Goal: Task Accomplishment & Management: Manage account settings

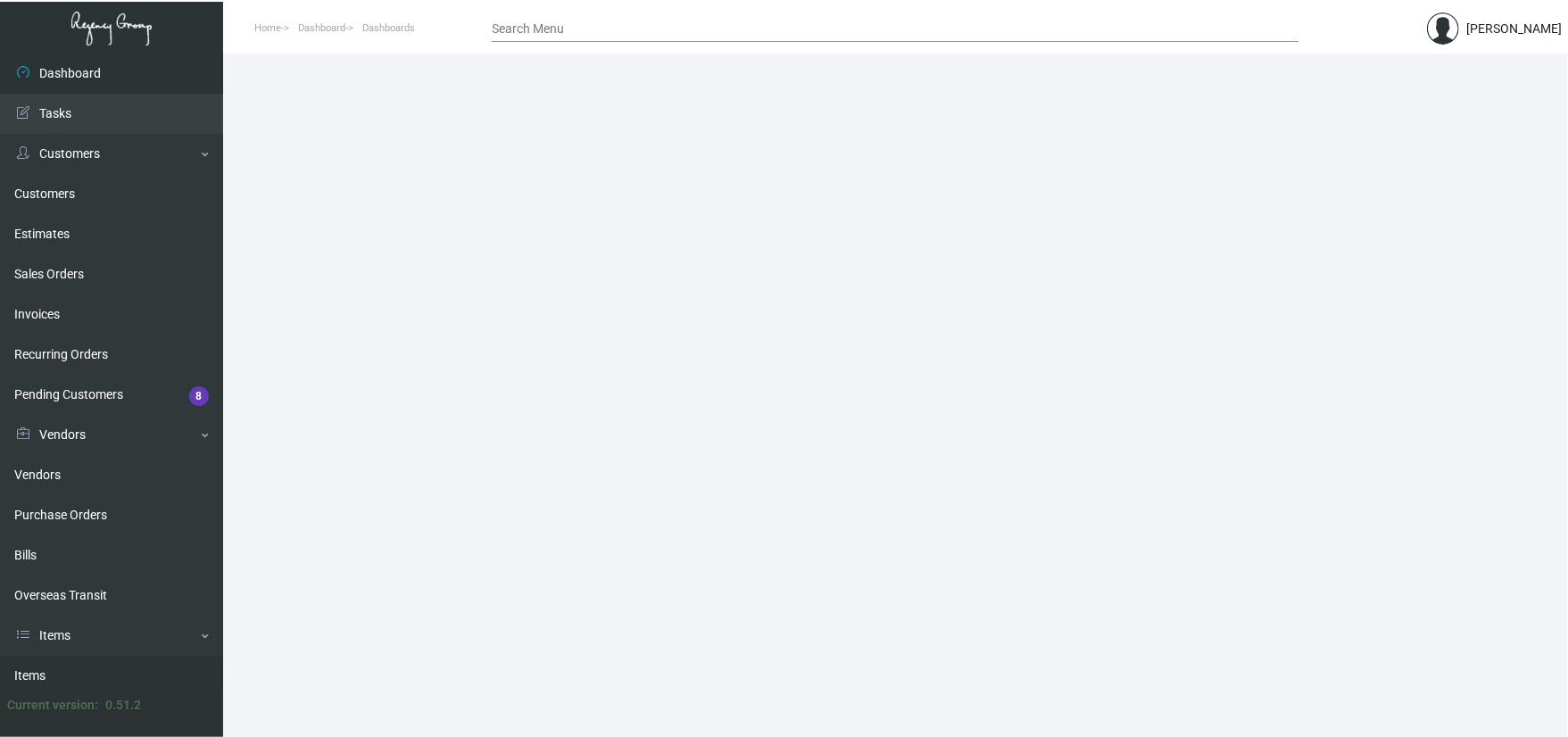
click at [93, 664] on link "Items" at bounding box center [112, 676] width 223 height 40
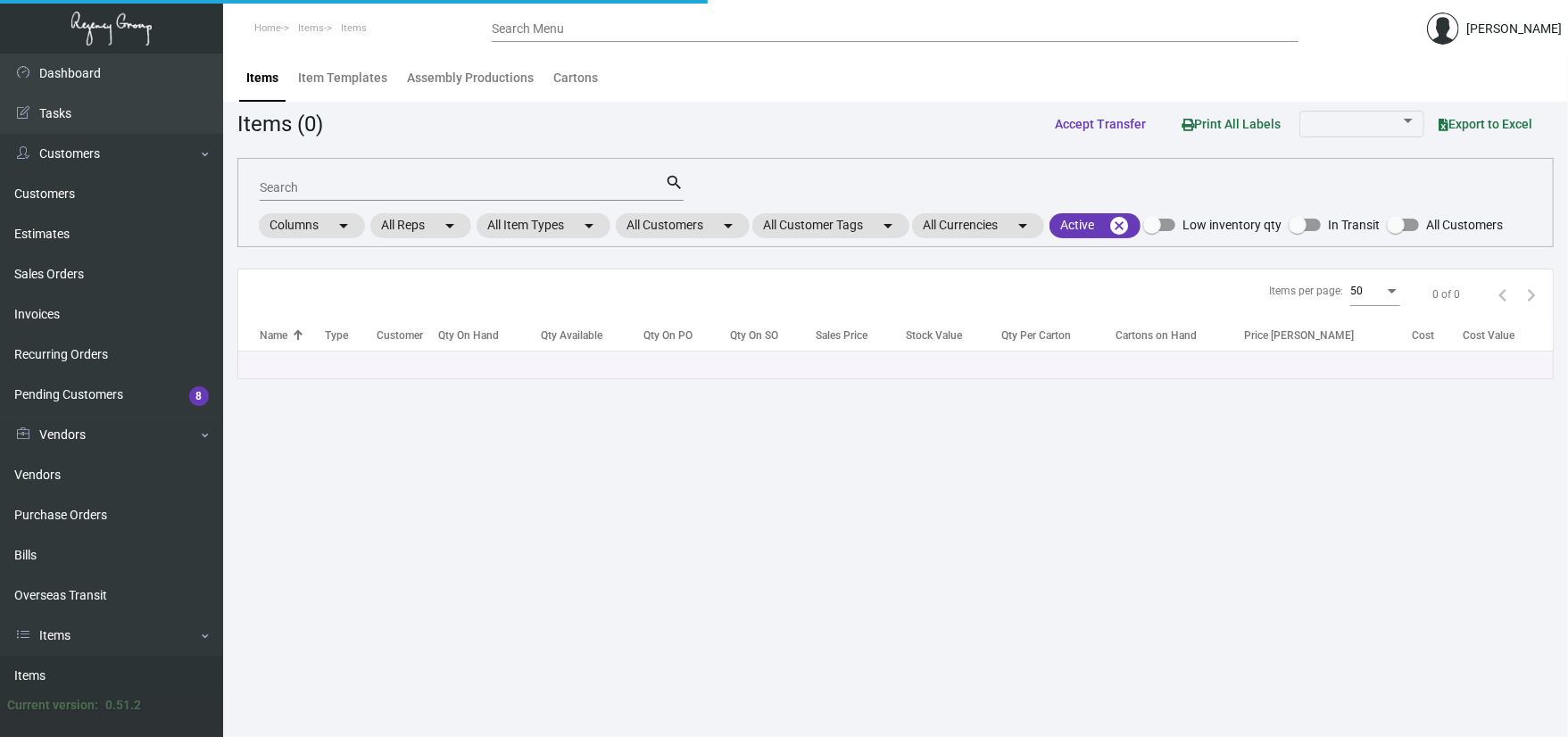
click at [355, 184] on input "Search" at bounding box center [462, 188] width 405 height 14
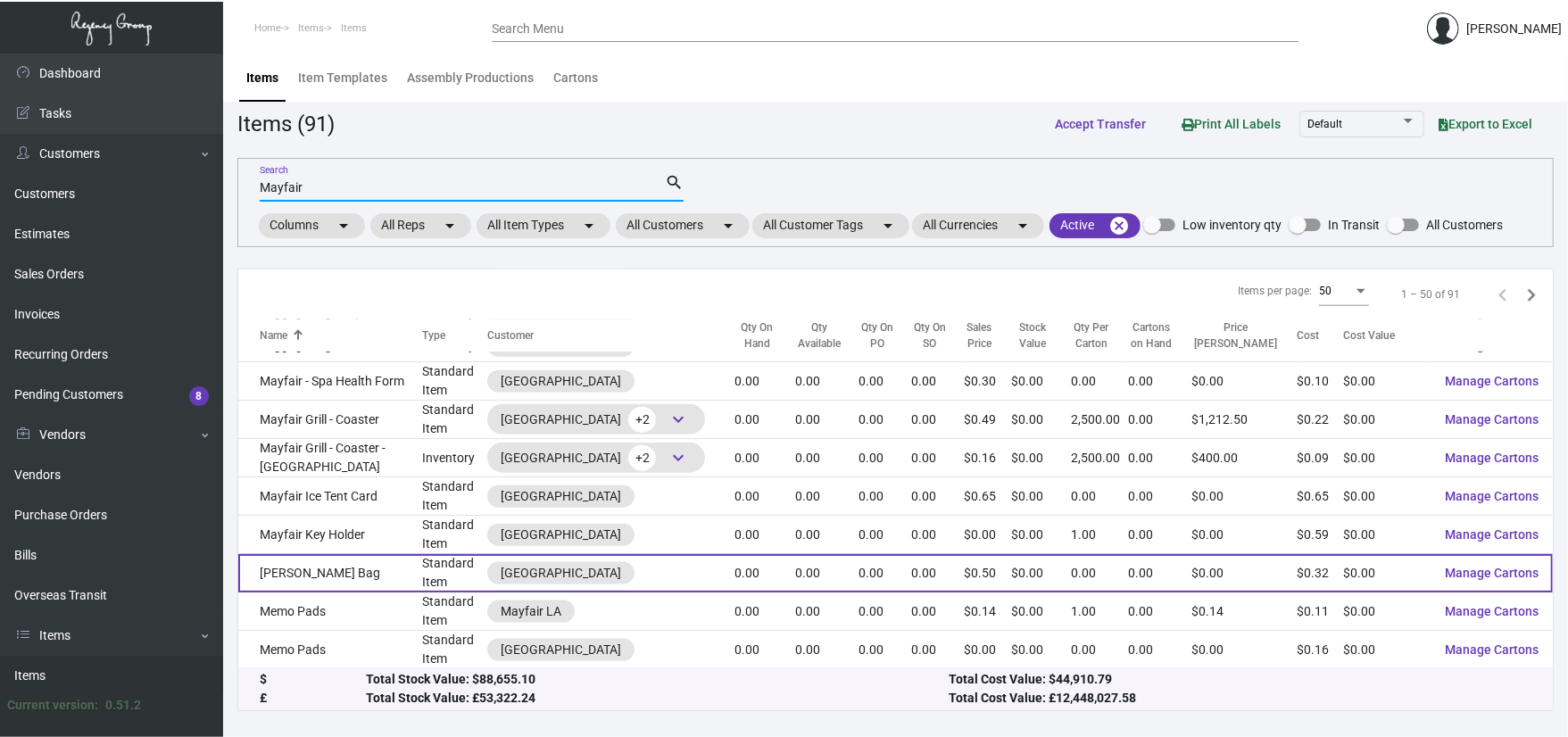
scroll to position [1454, 0]
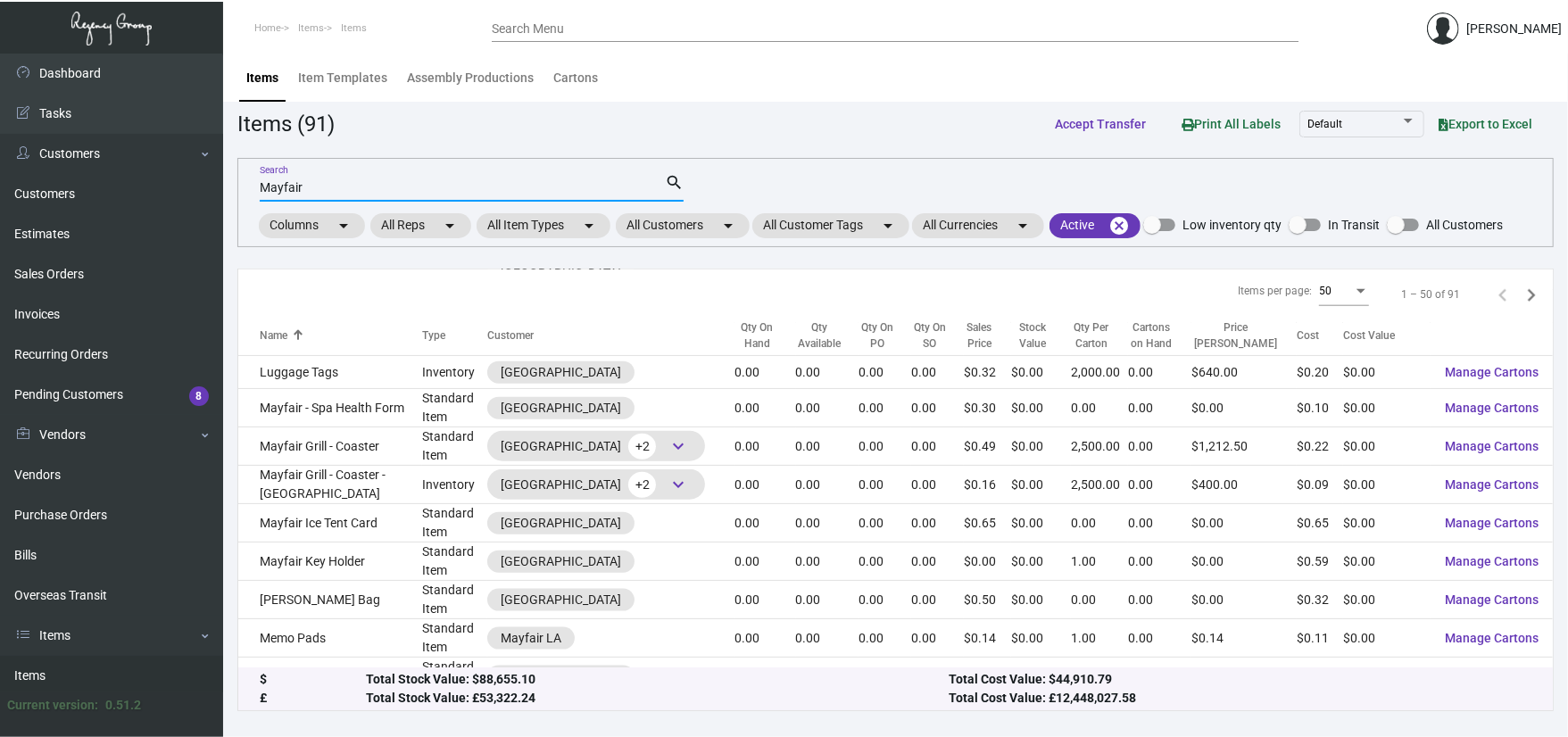
click at [409, 181] on input "Mayfair" at bounding box center [462, 188] width 405 height 14
type input "M"
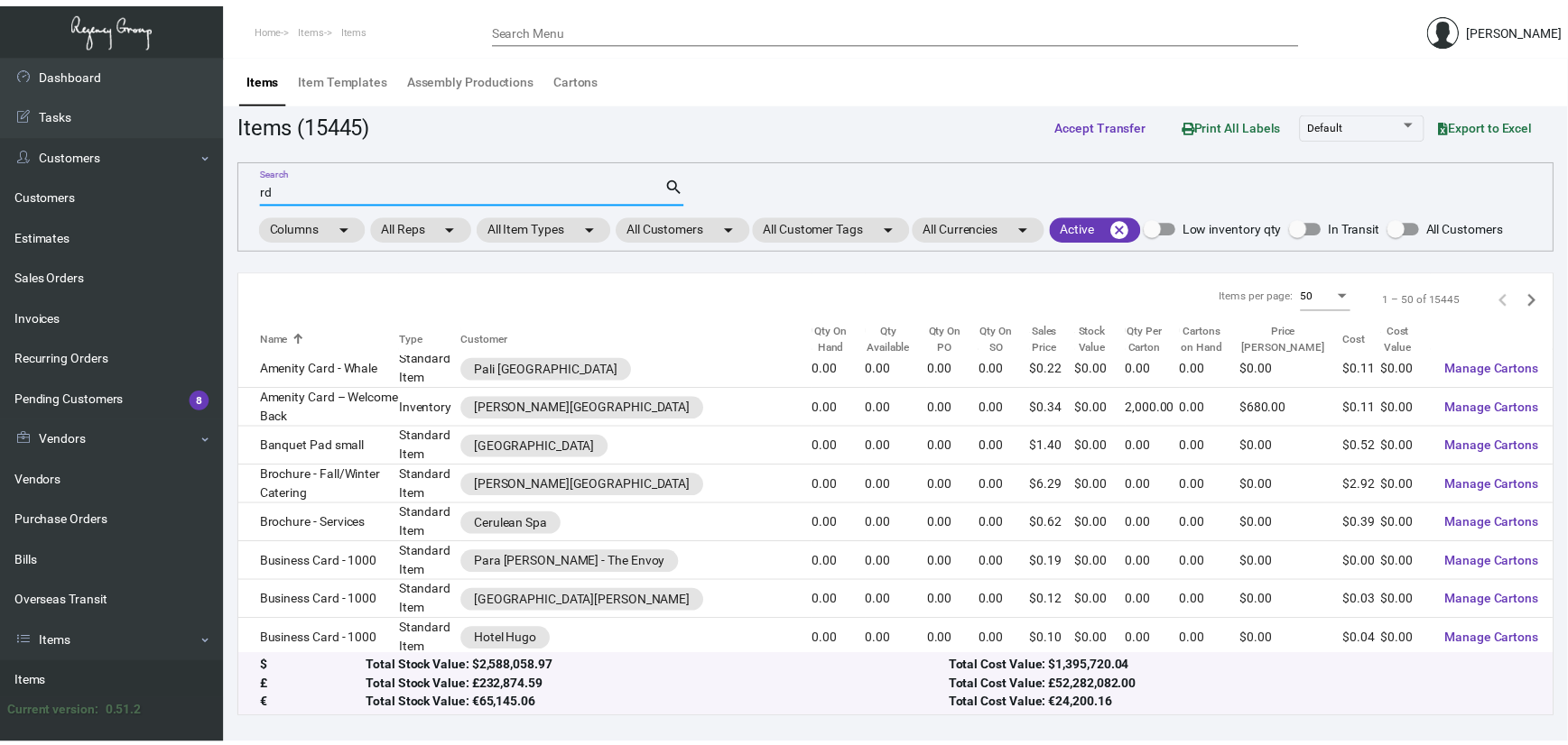
scroll to position [0, 0]
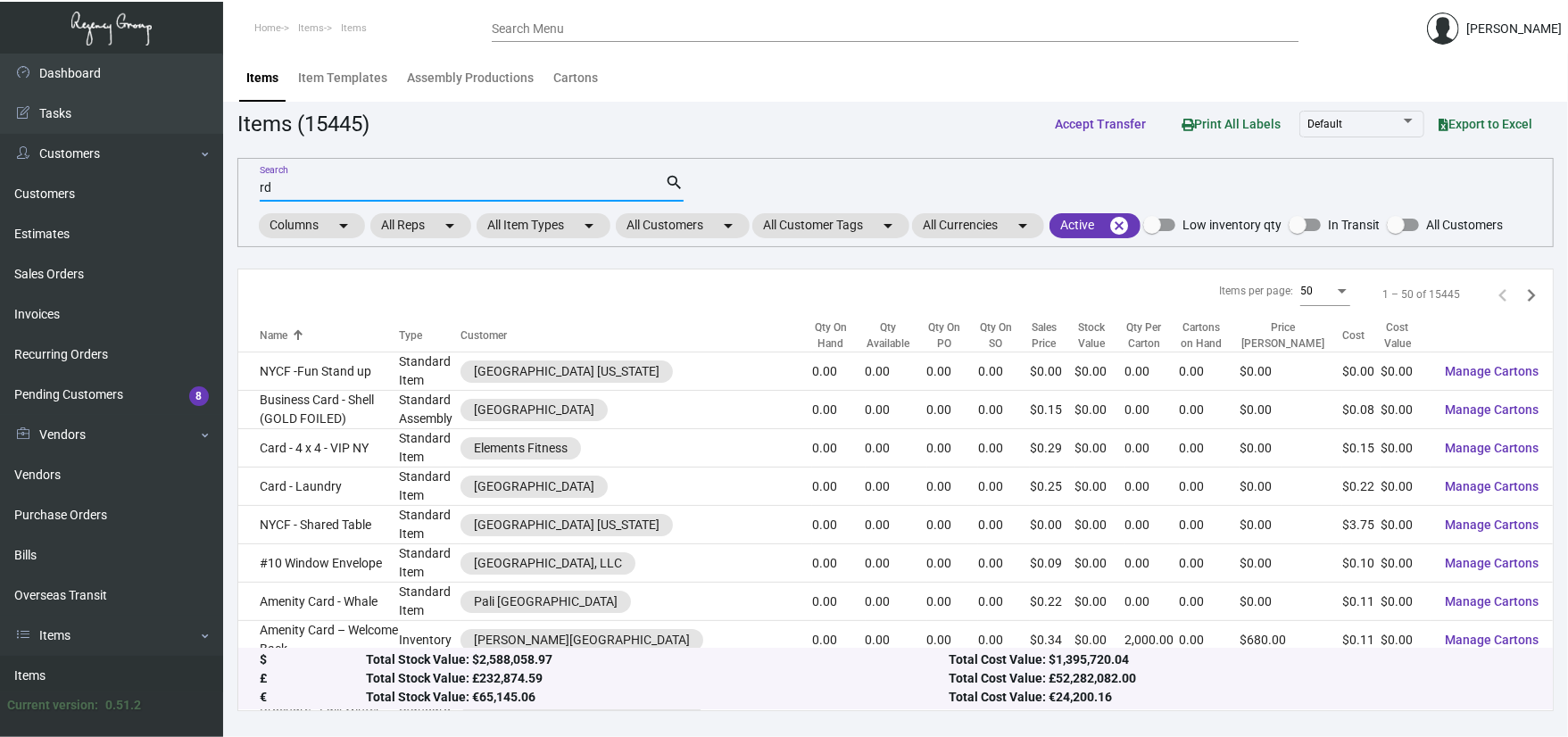
type input "r"
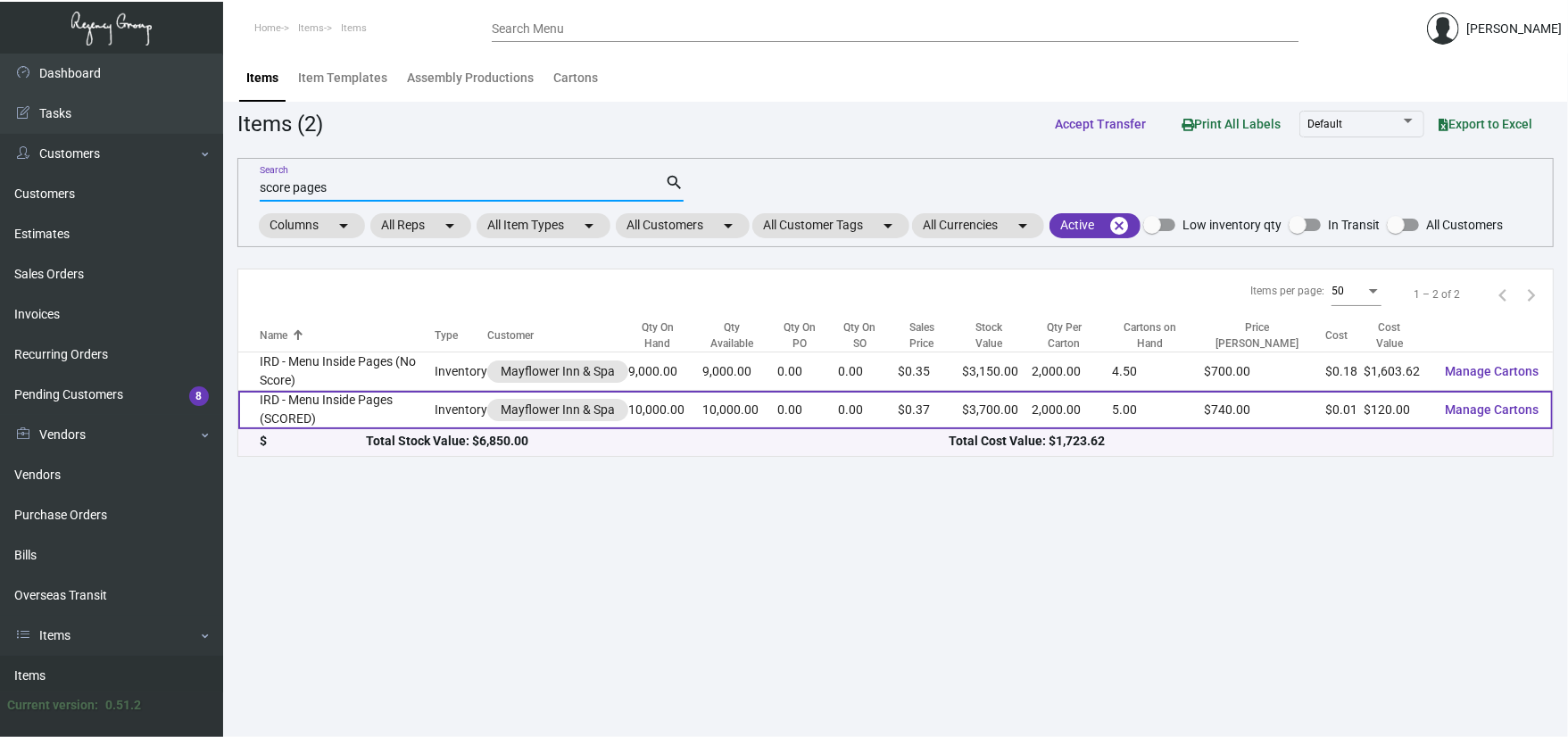
type input "score pages"
click at [323, 416] on td "IRD - Menu Inside Pages (SCORED)" at bounding box center [337, 410] width 196 height 38
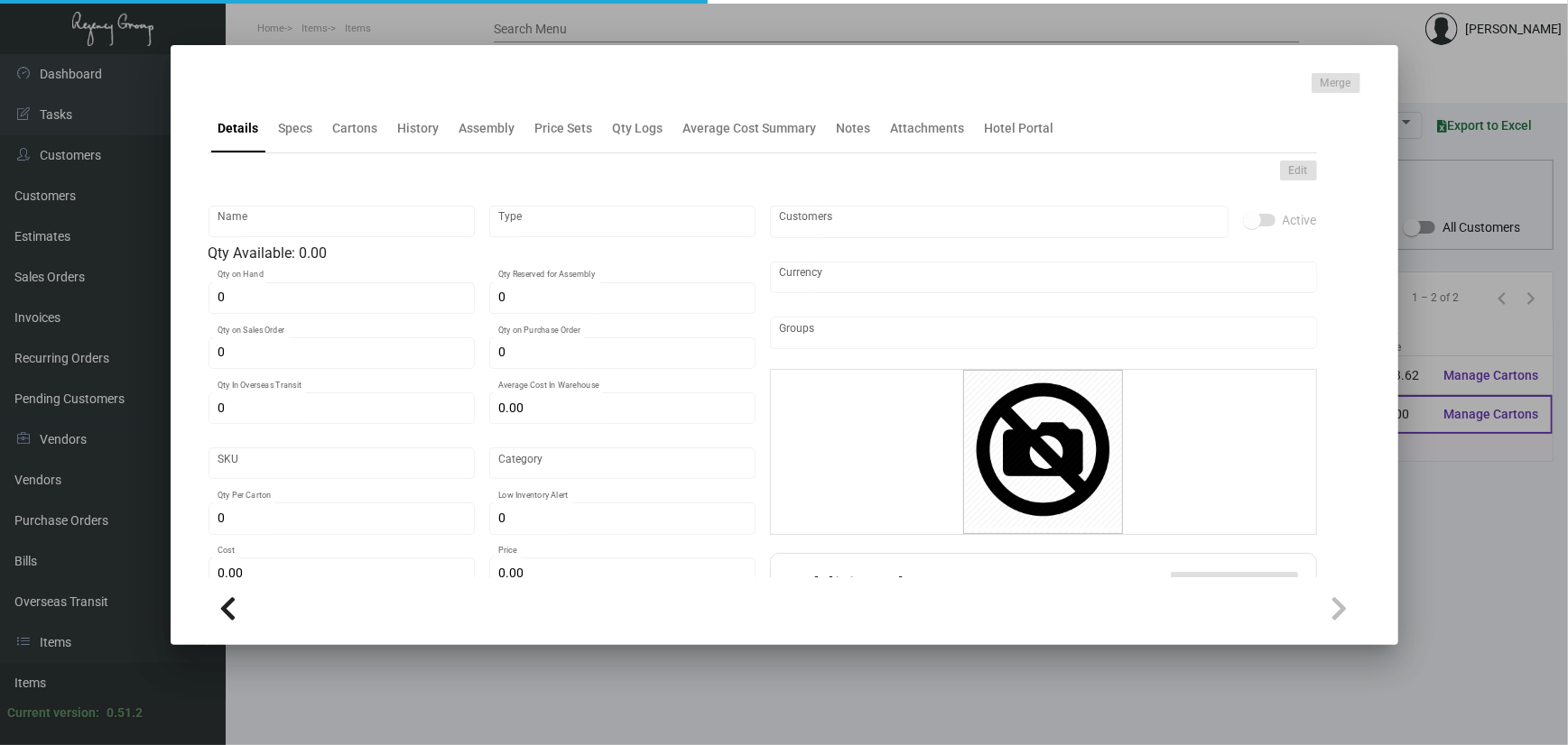
type input "IRD - Menu Inside Pages (SCORED)"
type input "Inventory"
type input "10,000"
type input "$ 0.30545"
type input "Standard"
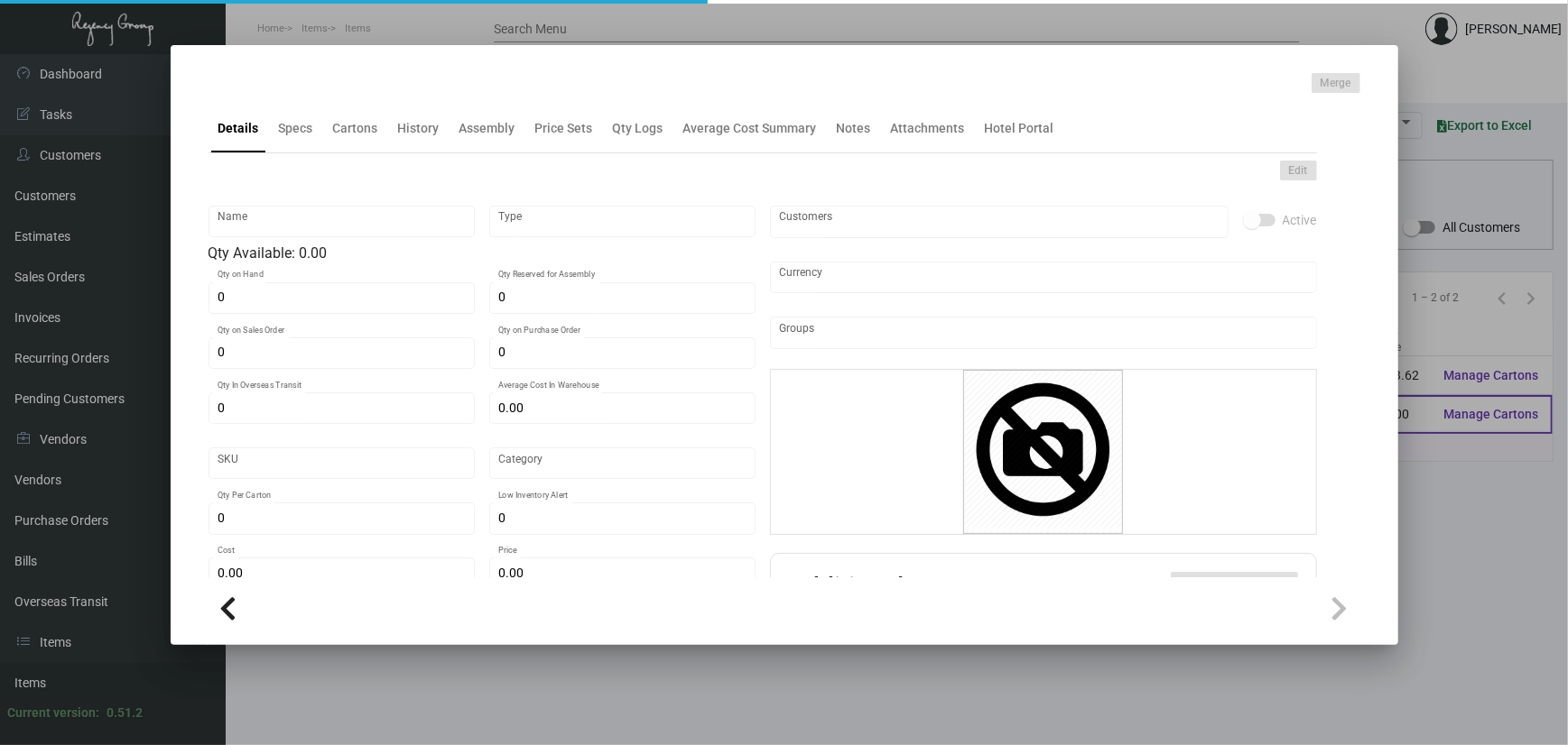
type input "2,000"
type input "$ 0.012"
type input "$ 0.37"
checkbox input "true"
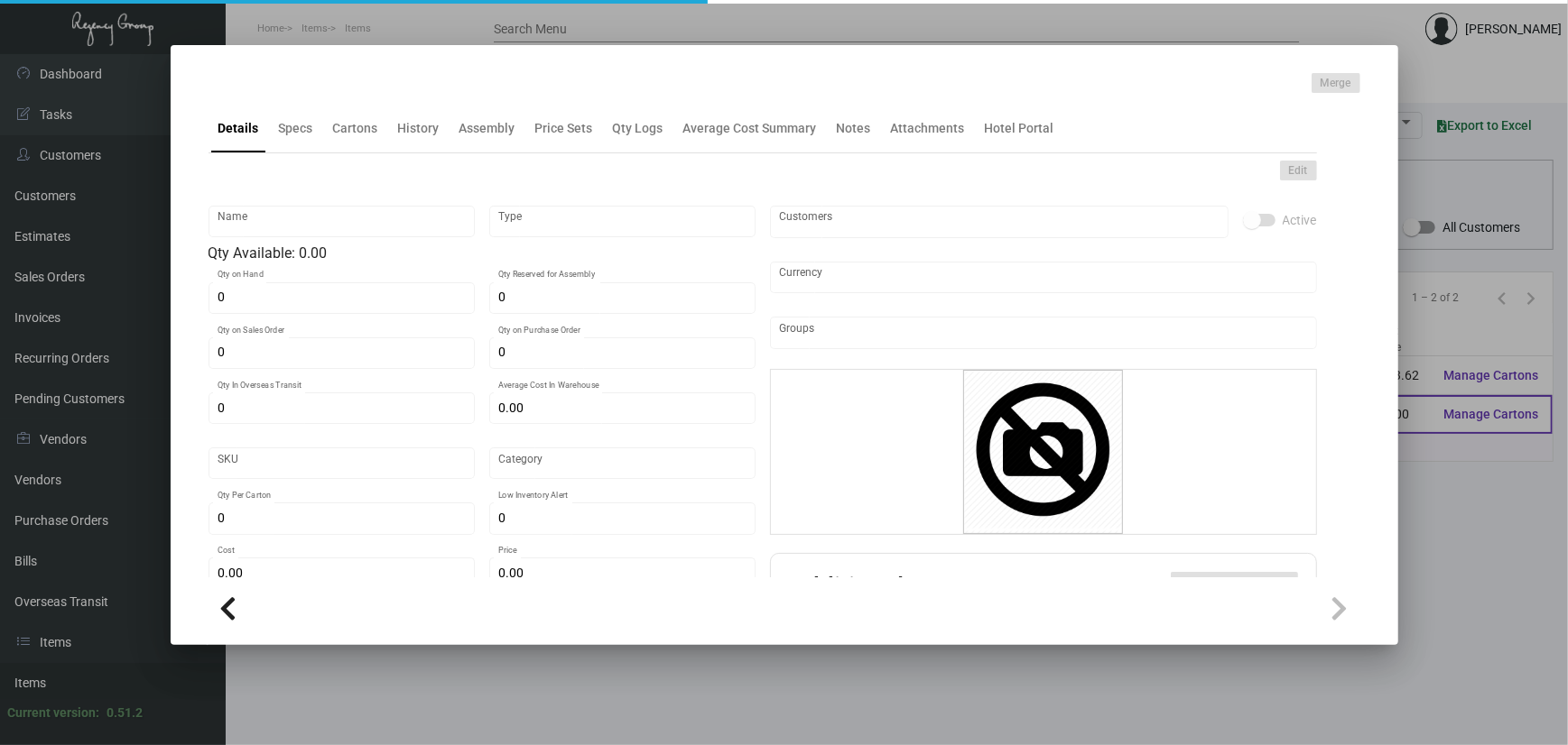
type input "United States Dollar $"
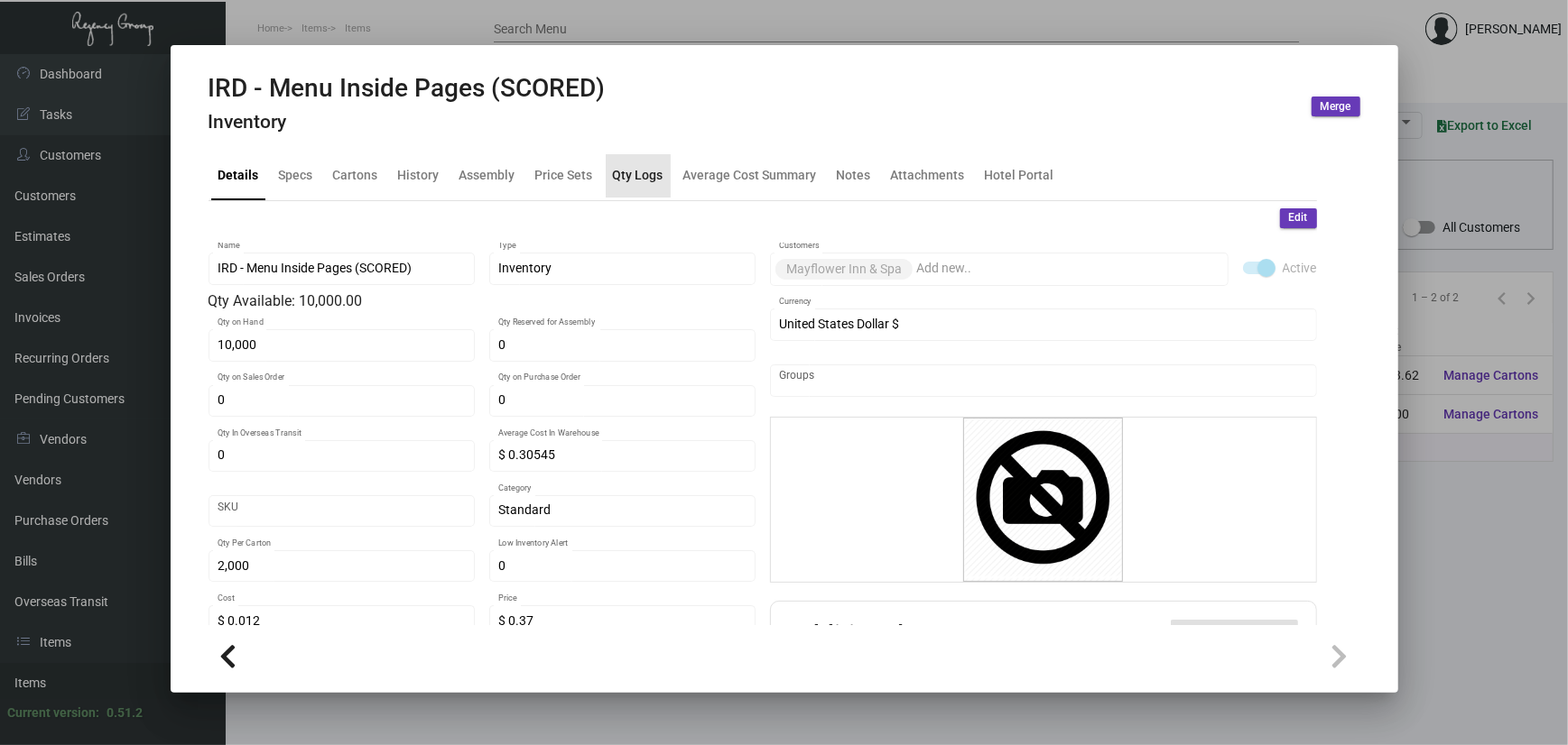
click at [640, 167] on div "Qty Logs" at bounding box center [638, 175] width 51 height 18
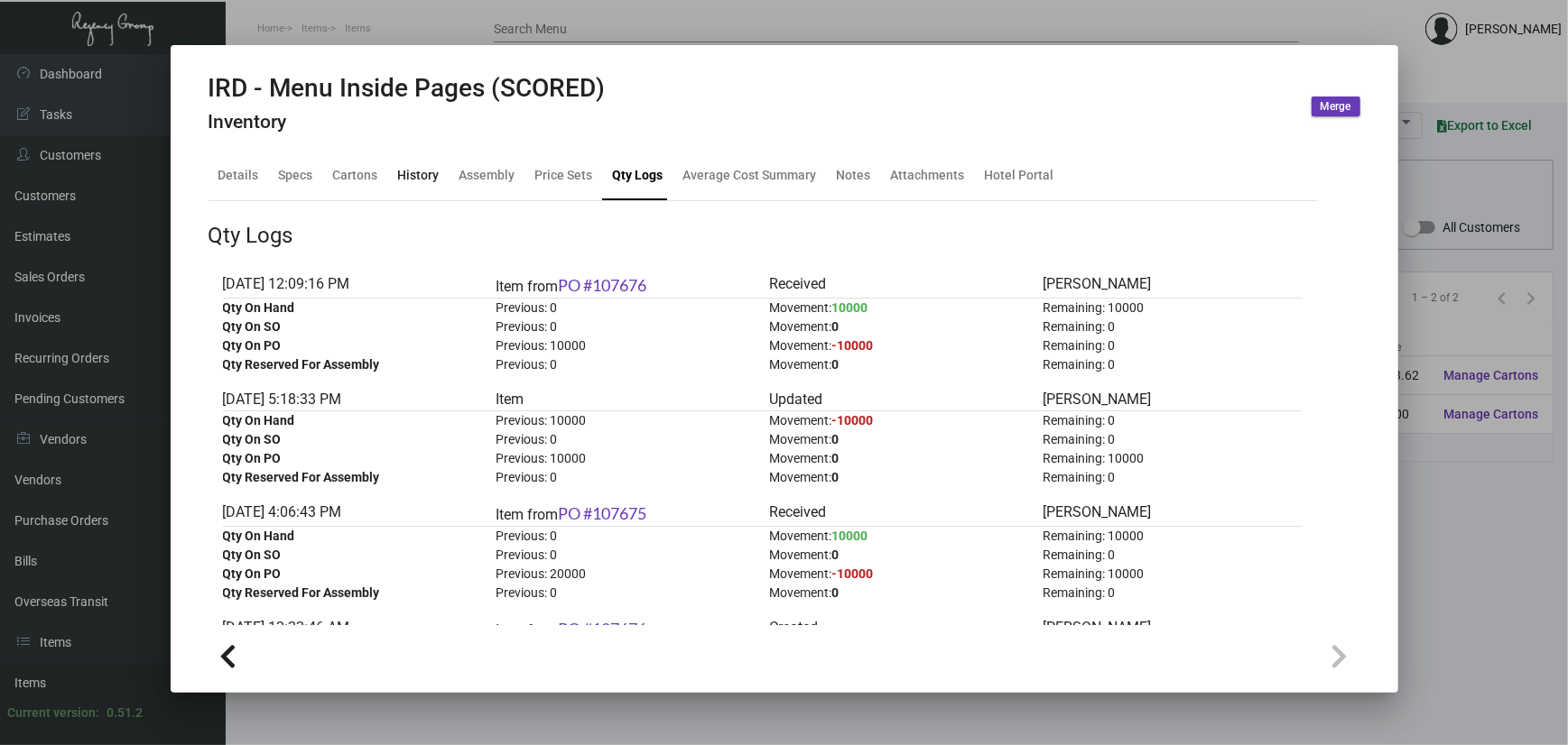
click at [432, 175] on div "History" at bounding box center [418, 175] width 42 height 18
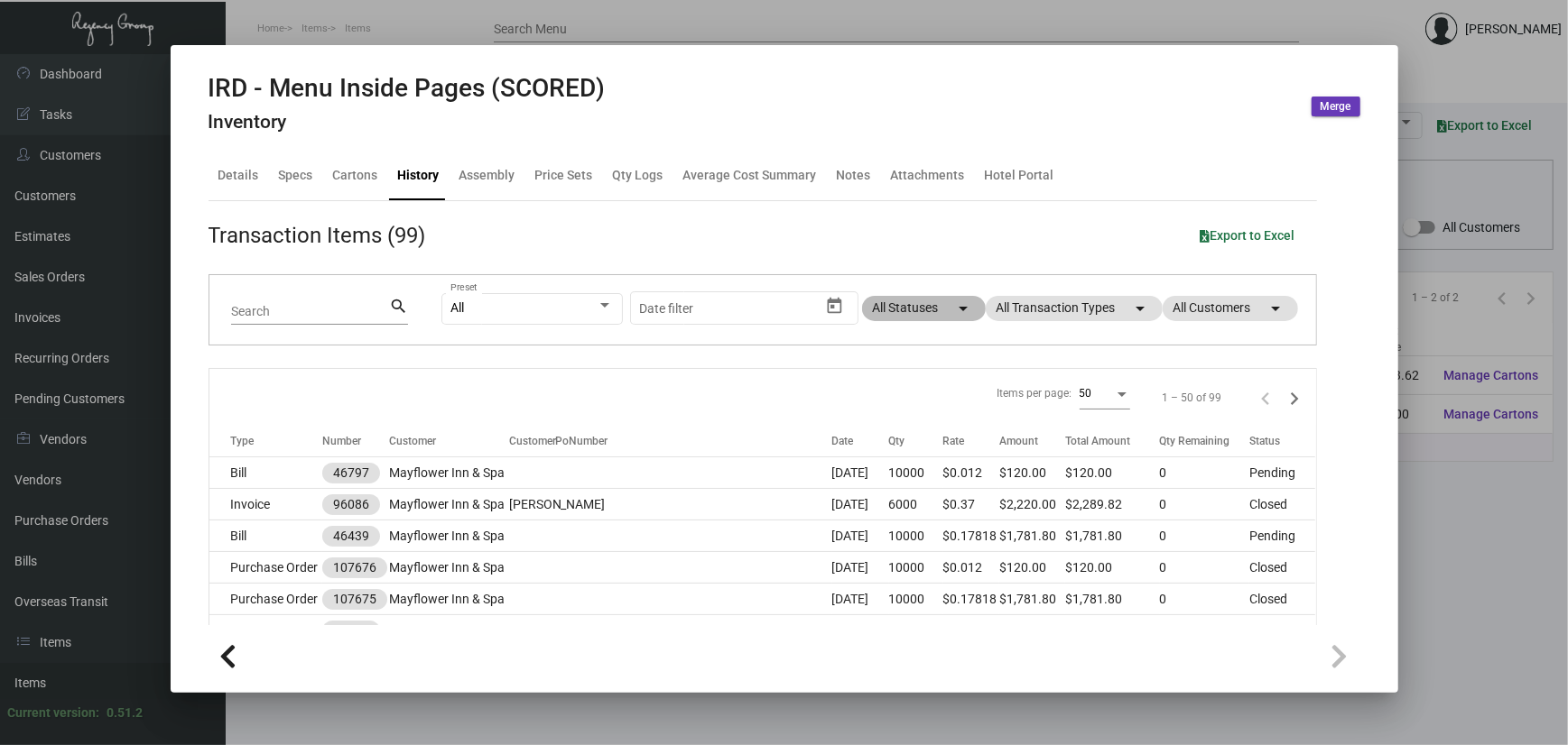
click at [879, 314] on mat-chip "All Statuses arrow_drop_down" at bounding box center [923, 308] width 124 height 25
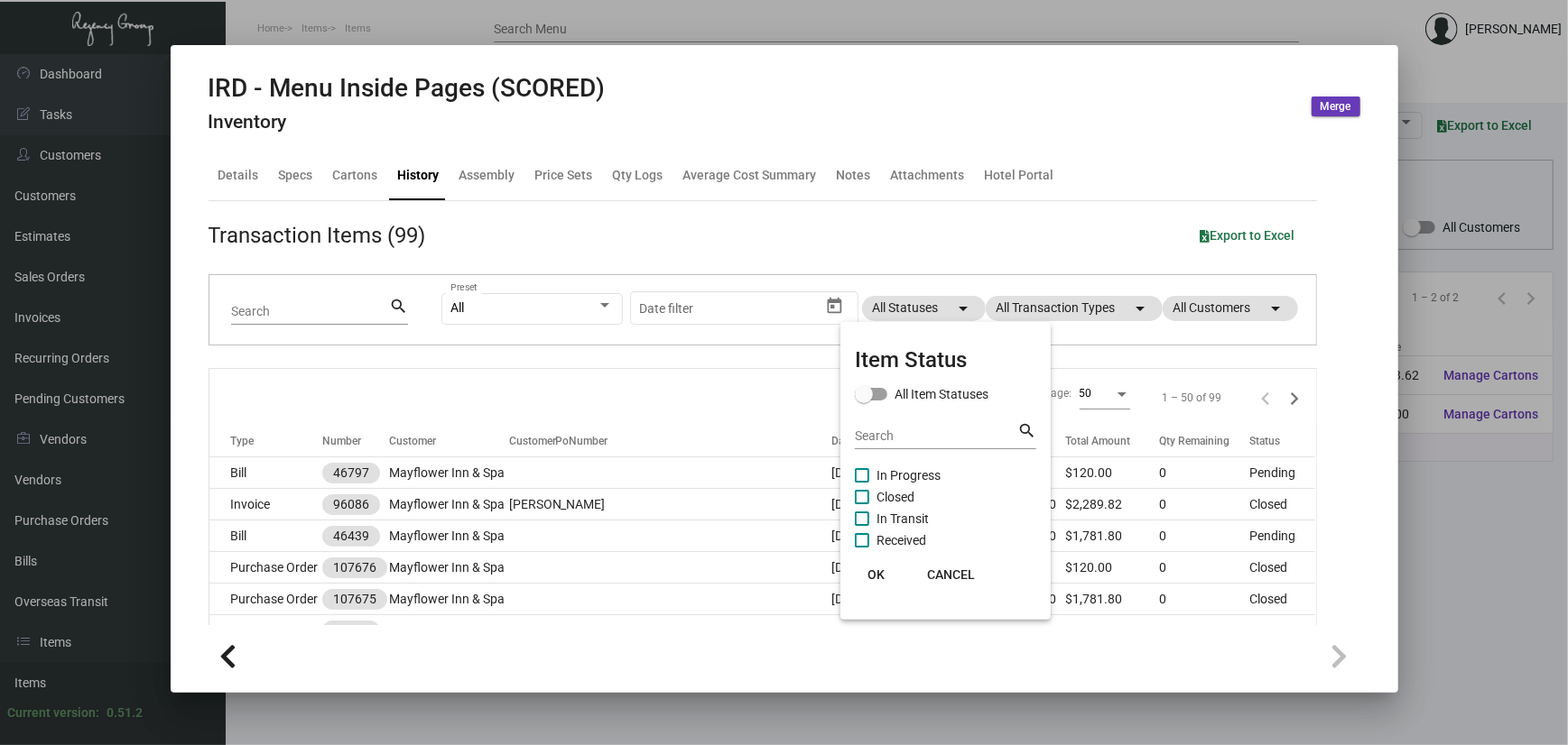
click at [888, 482] on span "In Progress" at bounding box center [909, 476] width 64 height 21
click at [862, 482] on input "In Progress" at bounding box center [861, 482] width 1 height 1
checkbox input "true"
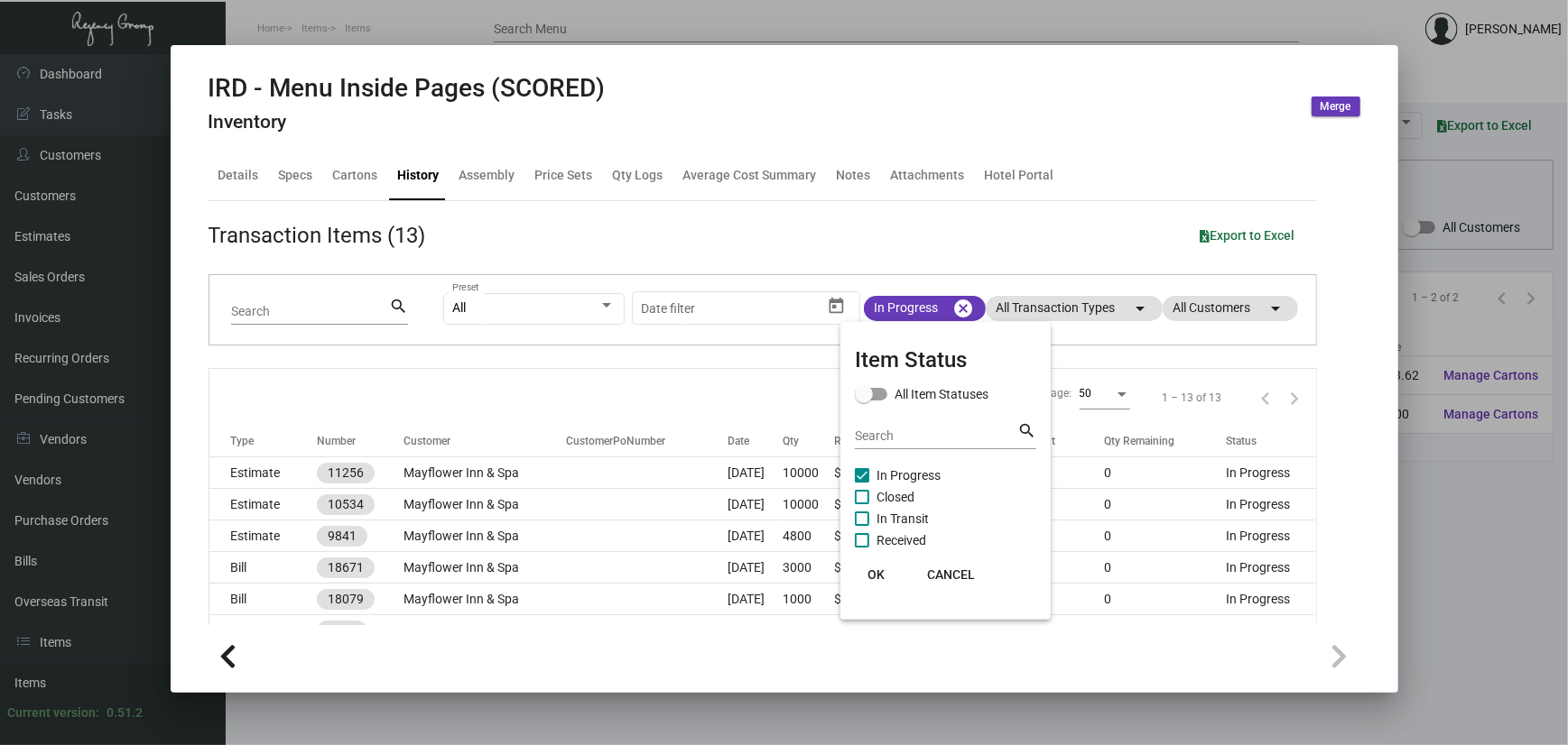
click at [873, 574] on span "OK" at bounding box center [876, 575] width 18 height 15
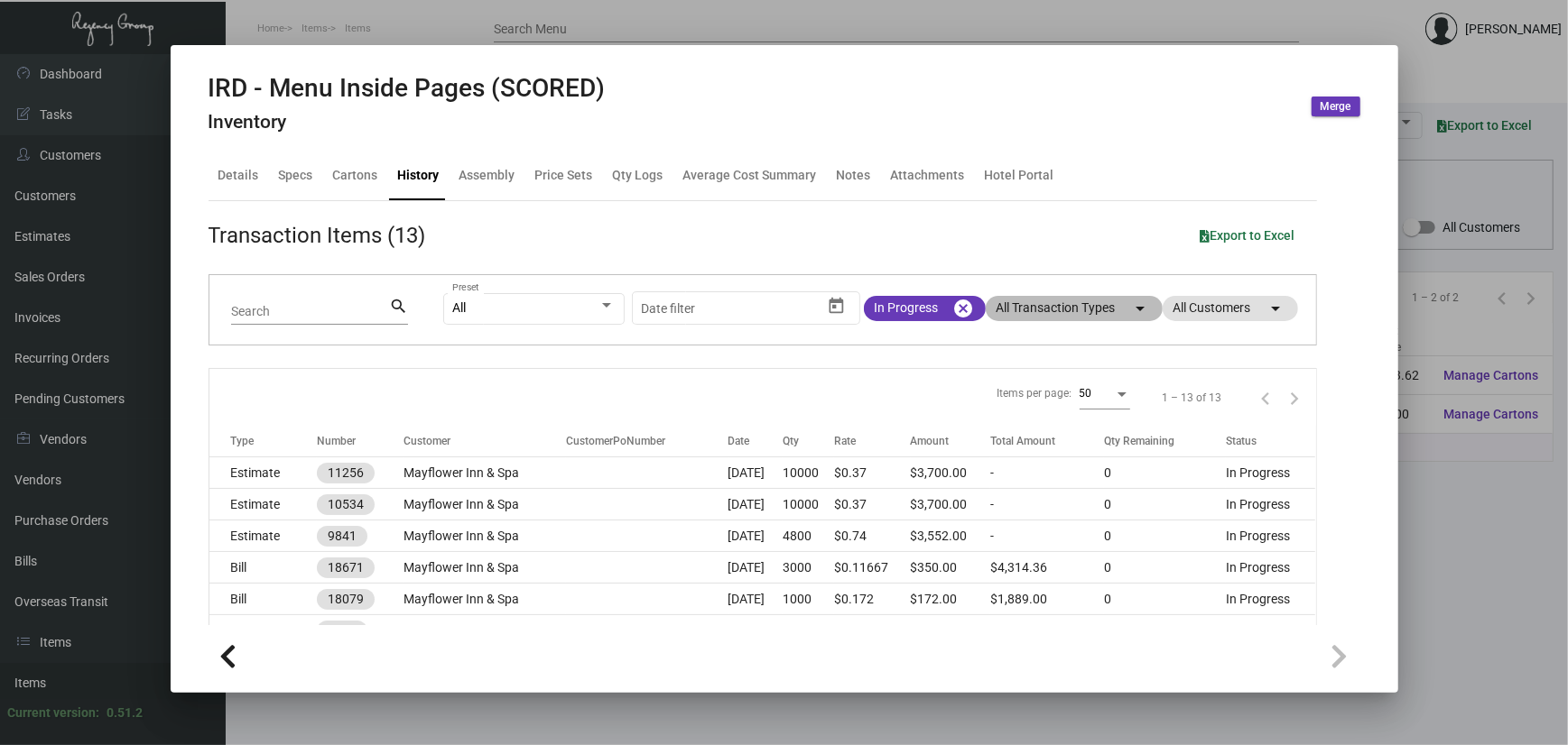
click at [1054, 305] on mat-chip "All Transaction Types arrow_drop_down" at bounding box center [1074, 308] width 177 height 25
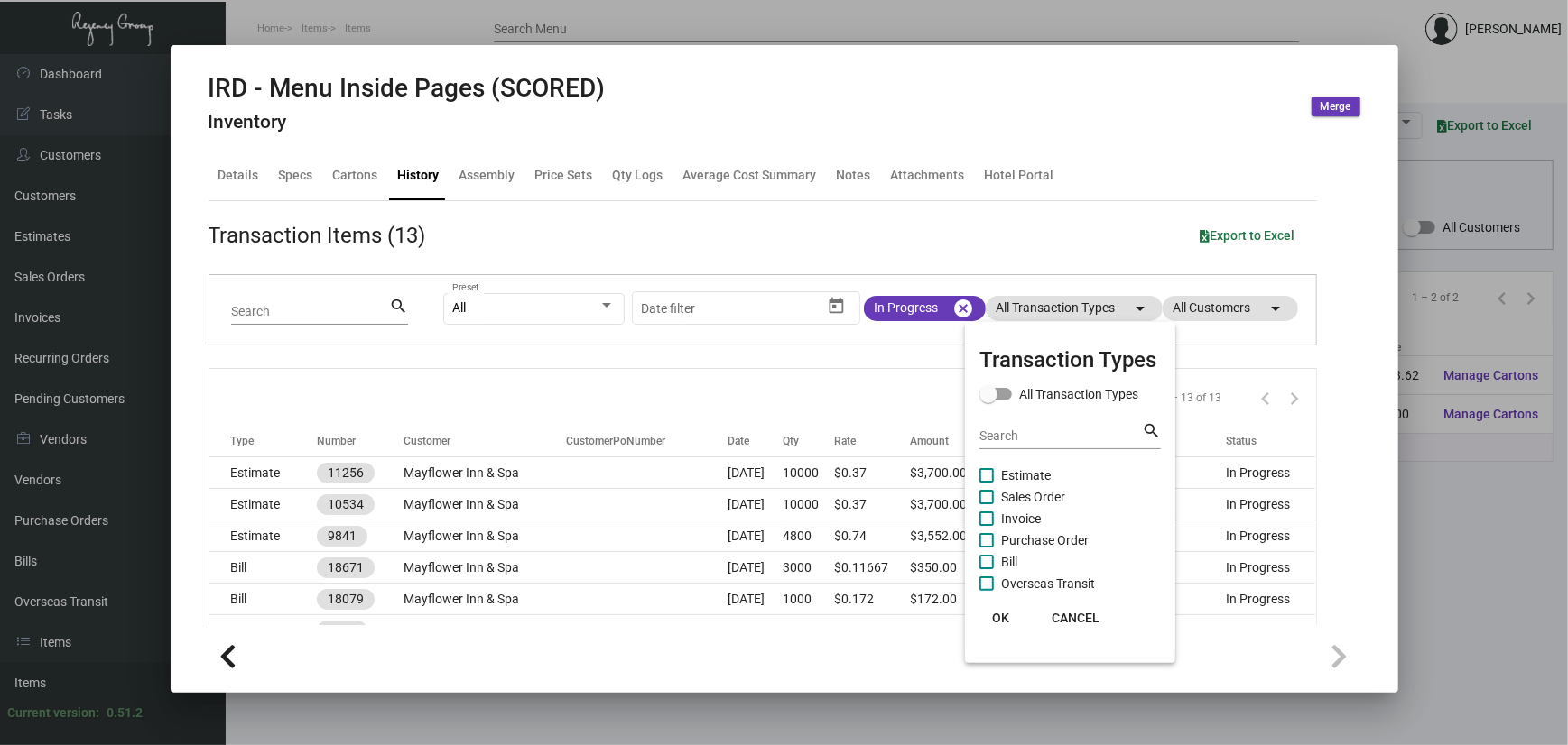
click at [1019, 495] on span "Sales Order" at bounding box center [1033, 497] width 64 height 21
click at [986, 505] on input "Sales Order" at bounding box center [985, 505] width 1 height 1
checkbox input "true"
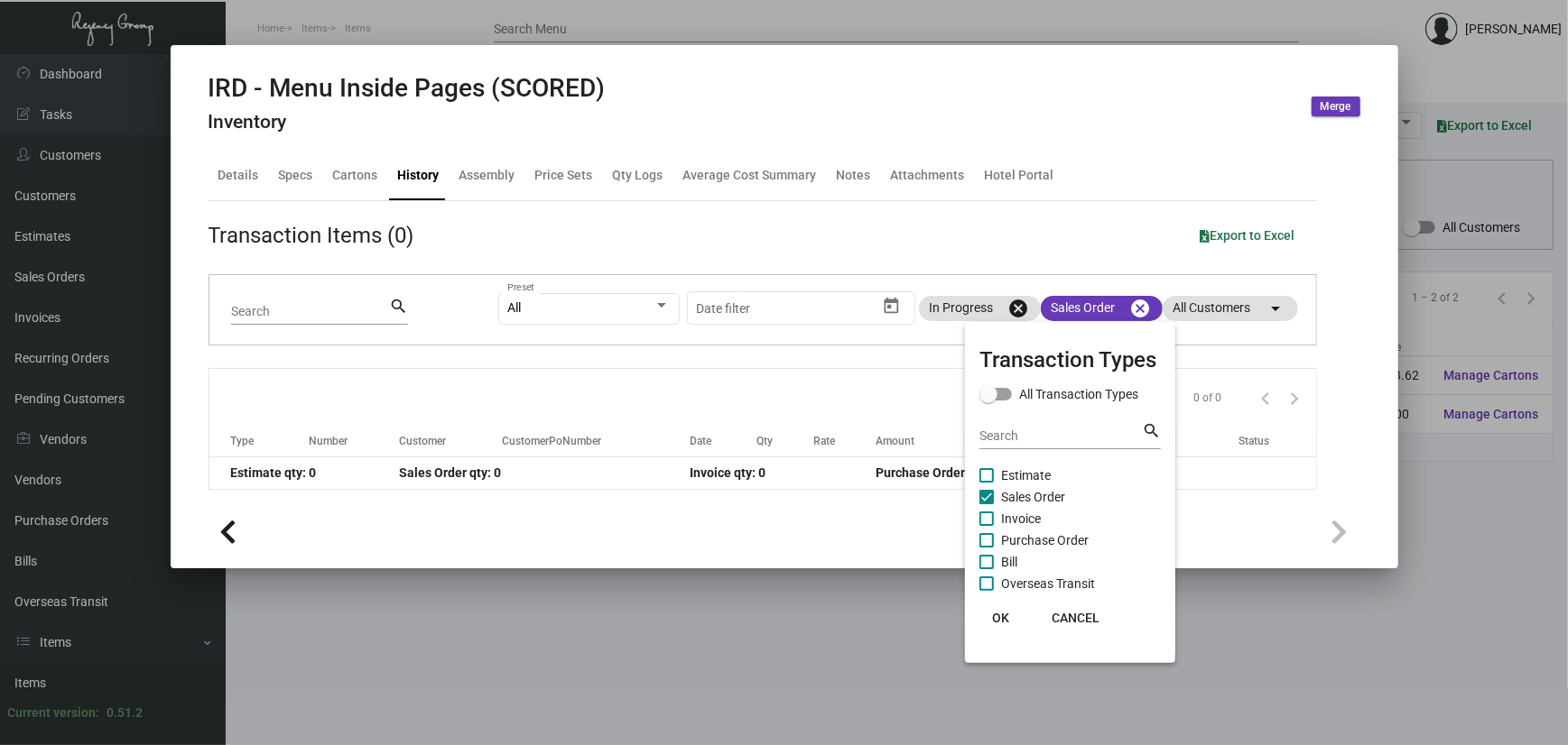
click at [1002, 616] on span "OK" at bounding box center [1001, 618] width 18 height 15
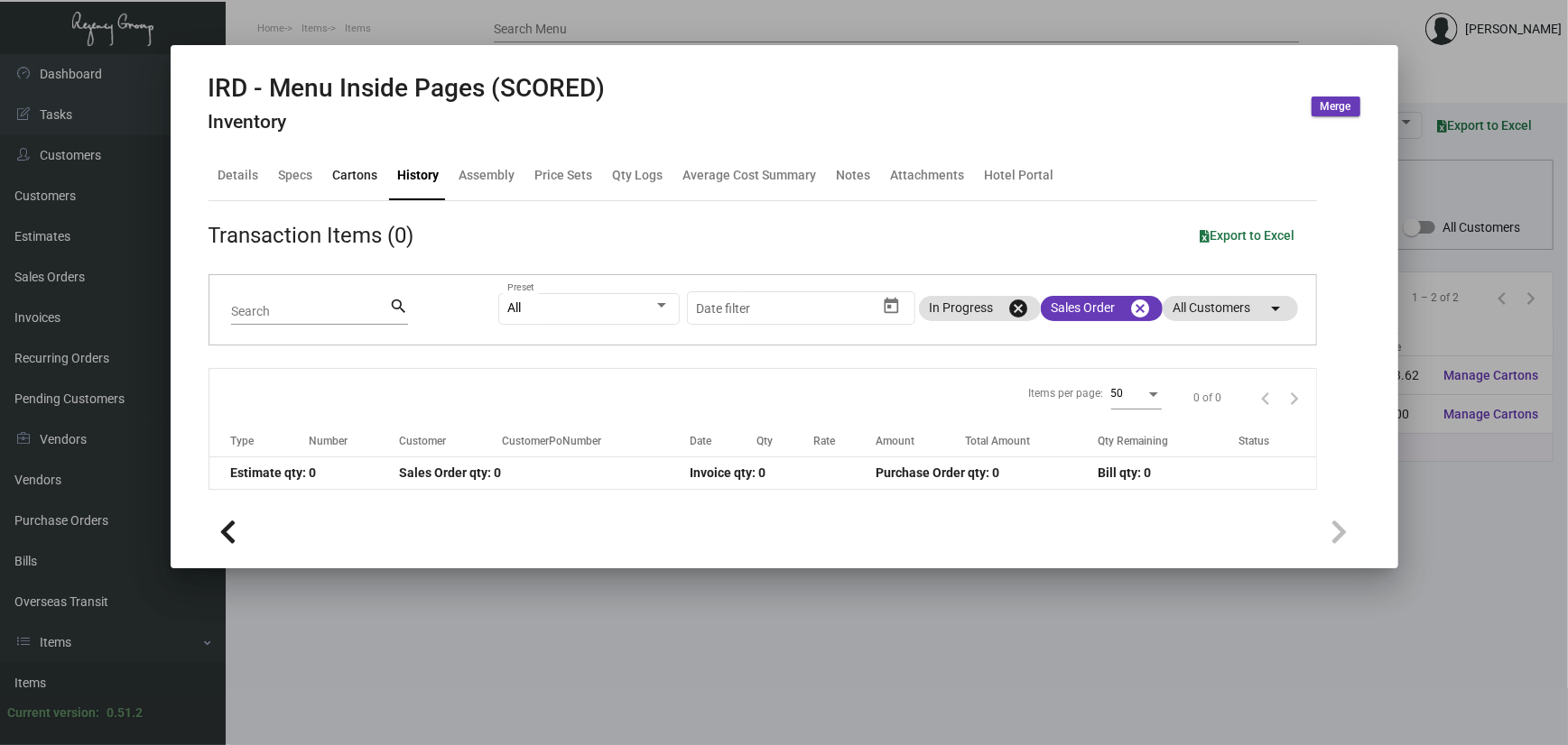
click at [359, 179] on div "Cartons" at bounding box center [355, 175] width 45 height 18
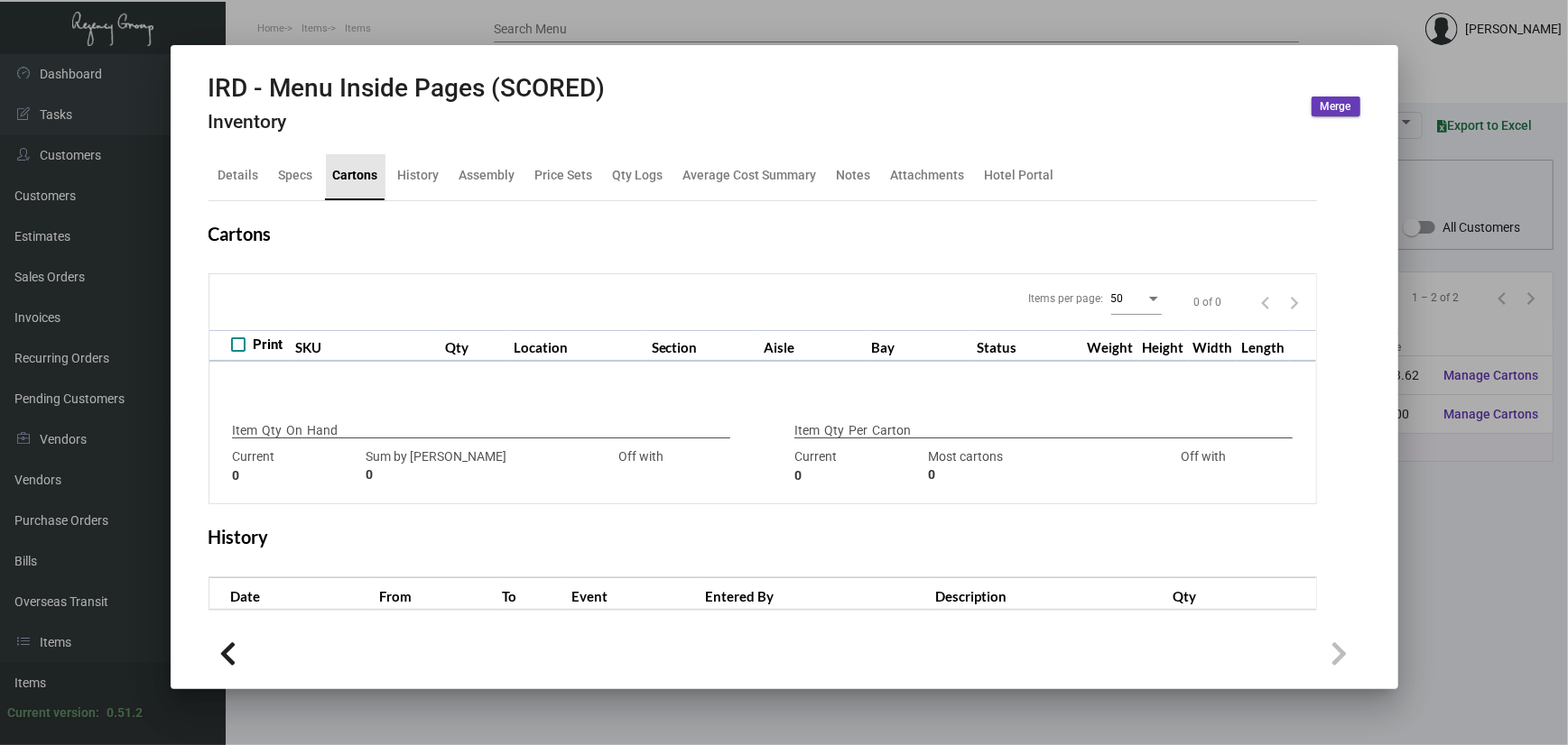
type input "10,000"
type input "10000"
type input "0"
type input "2,000"
type input "2500"
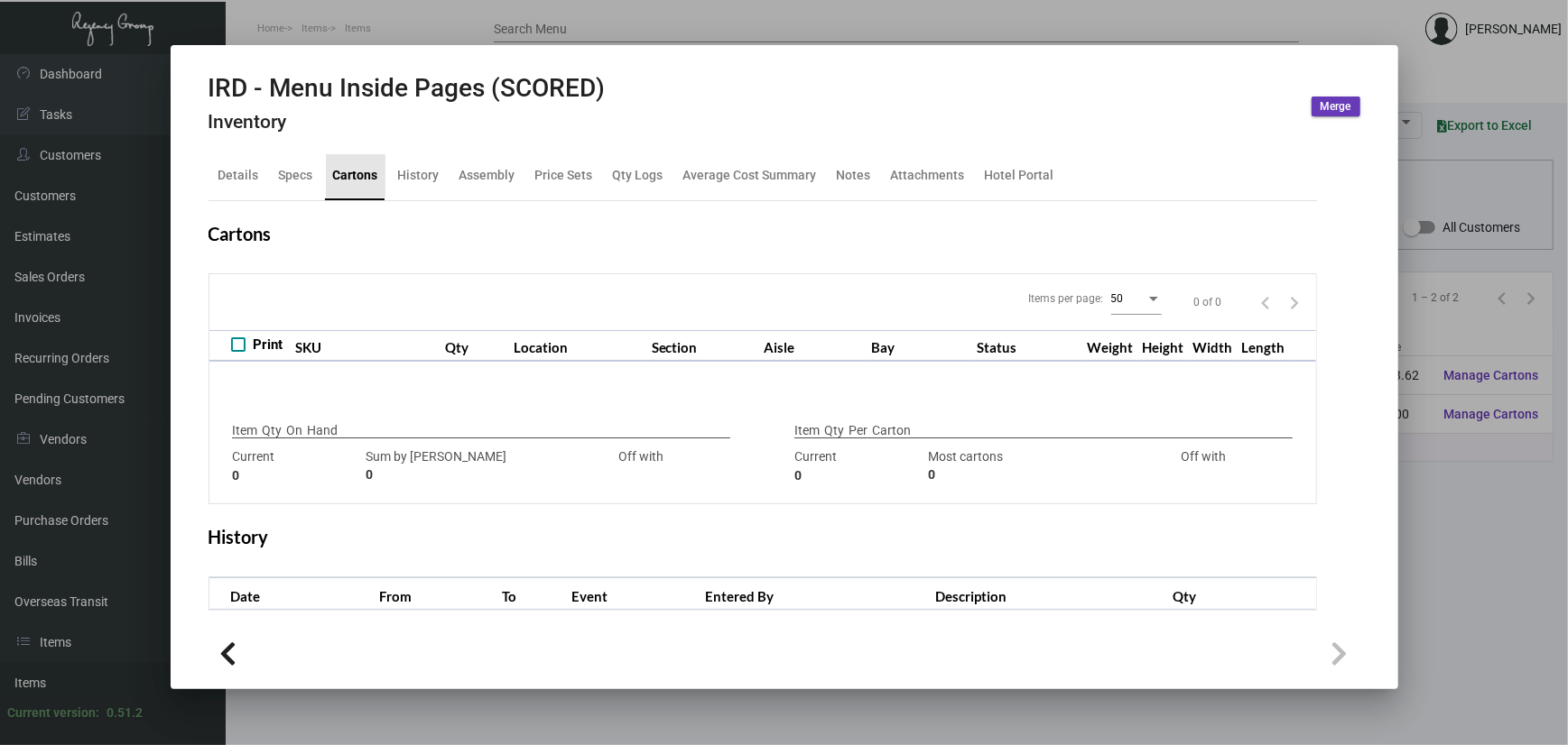
type input "-500"
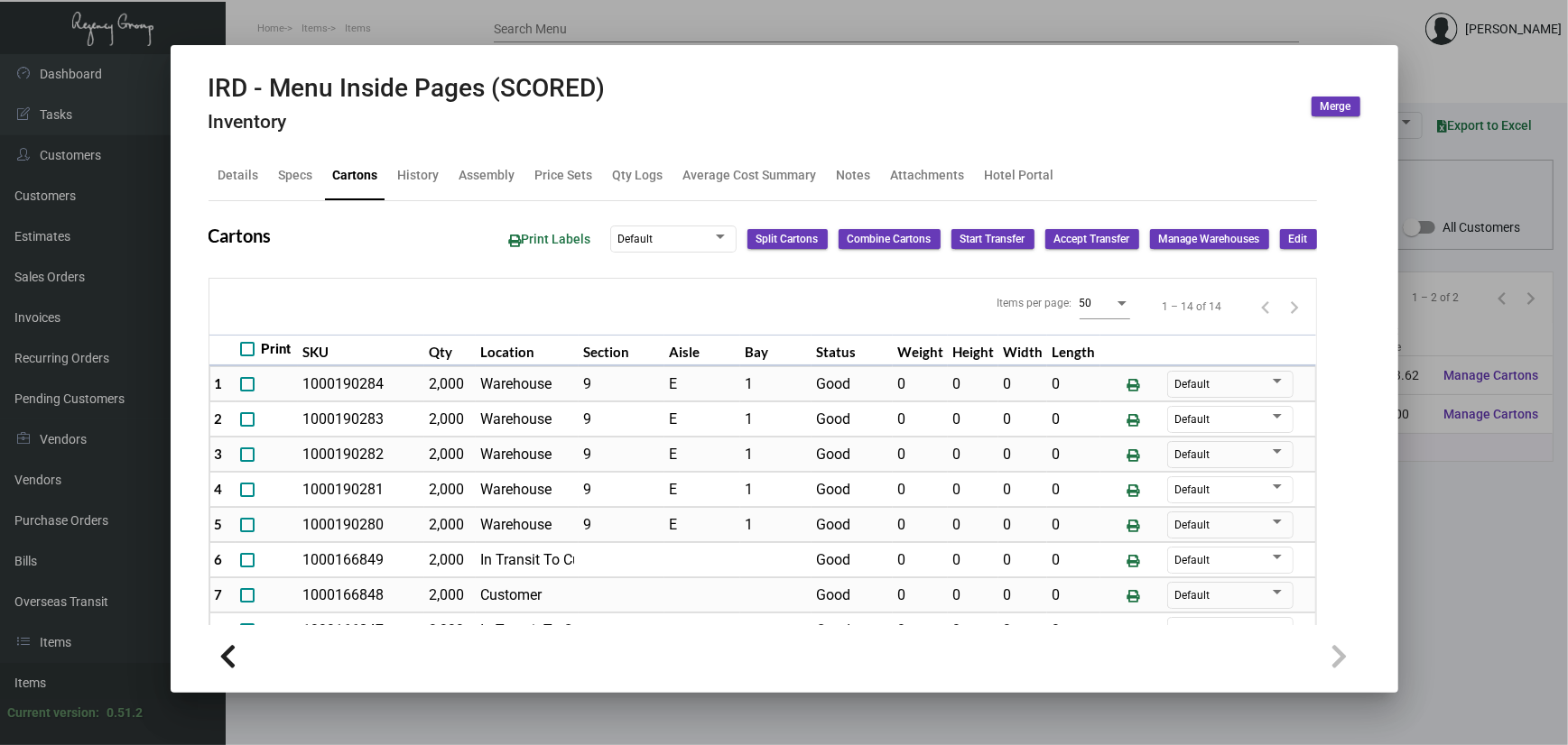
click at [1431, 509] on div at bounding box center [784, 372] width 1568 height 745
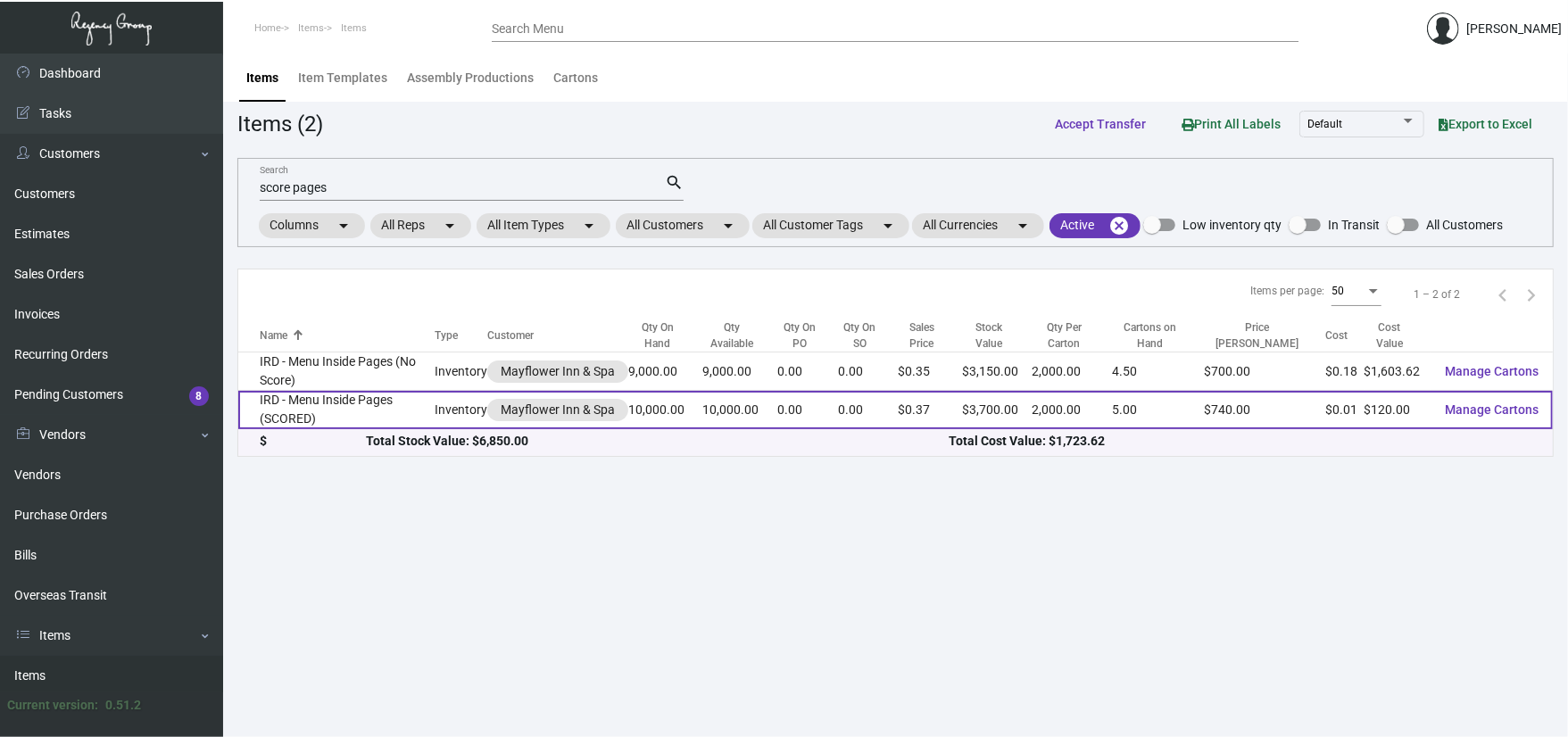
click at [363, 407] on td "IRD - Menu Inside Pages (SCORED)" at bounding box center [337, 410] width 196 height 38
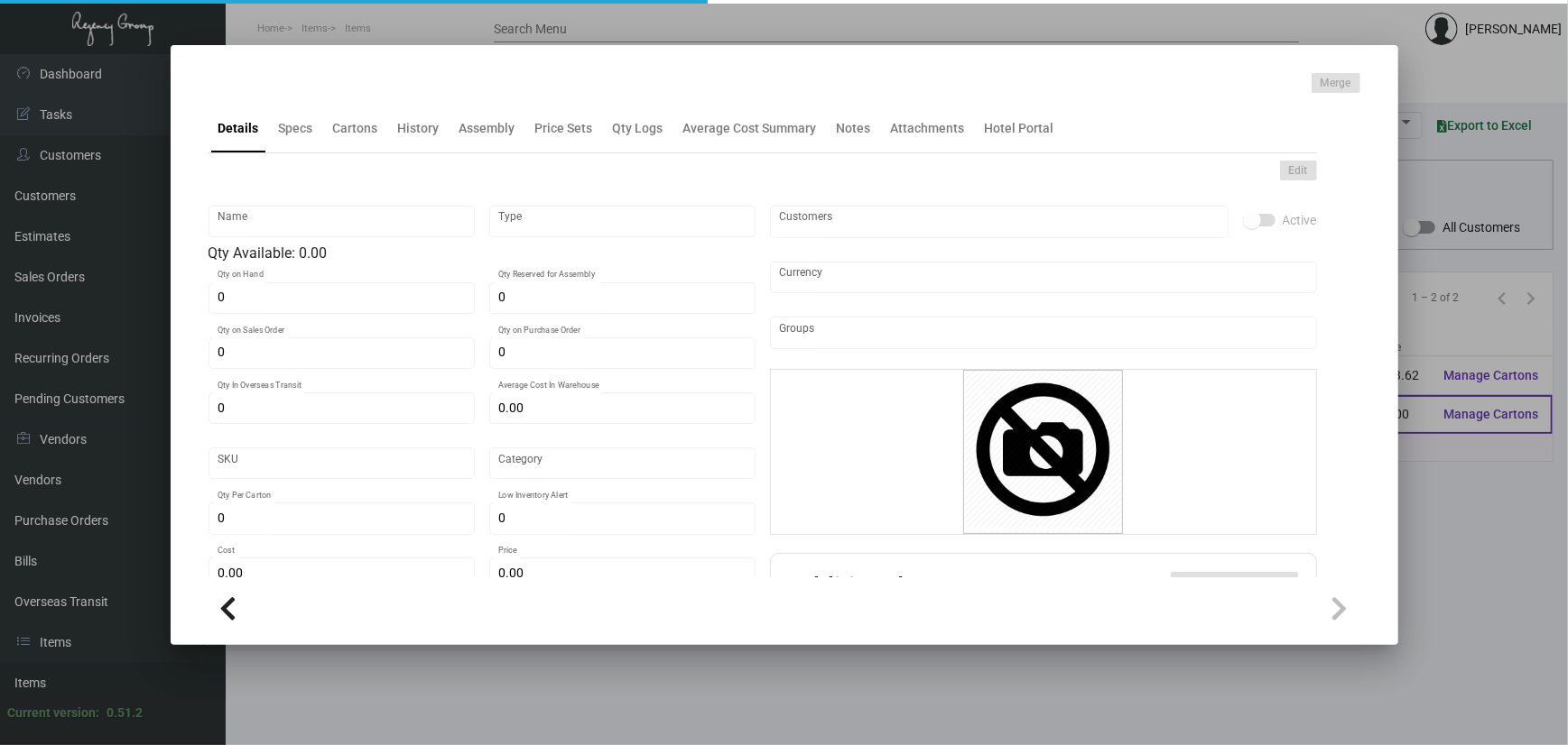
type input "IRD - Menu Inside Pages (SCORED)"
type input "Inventory"
type input "10,000"
type input "$ 0.30545"
type input "Standard"
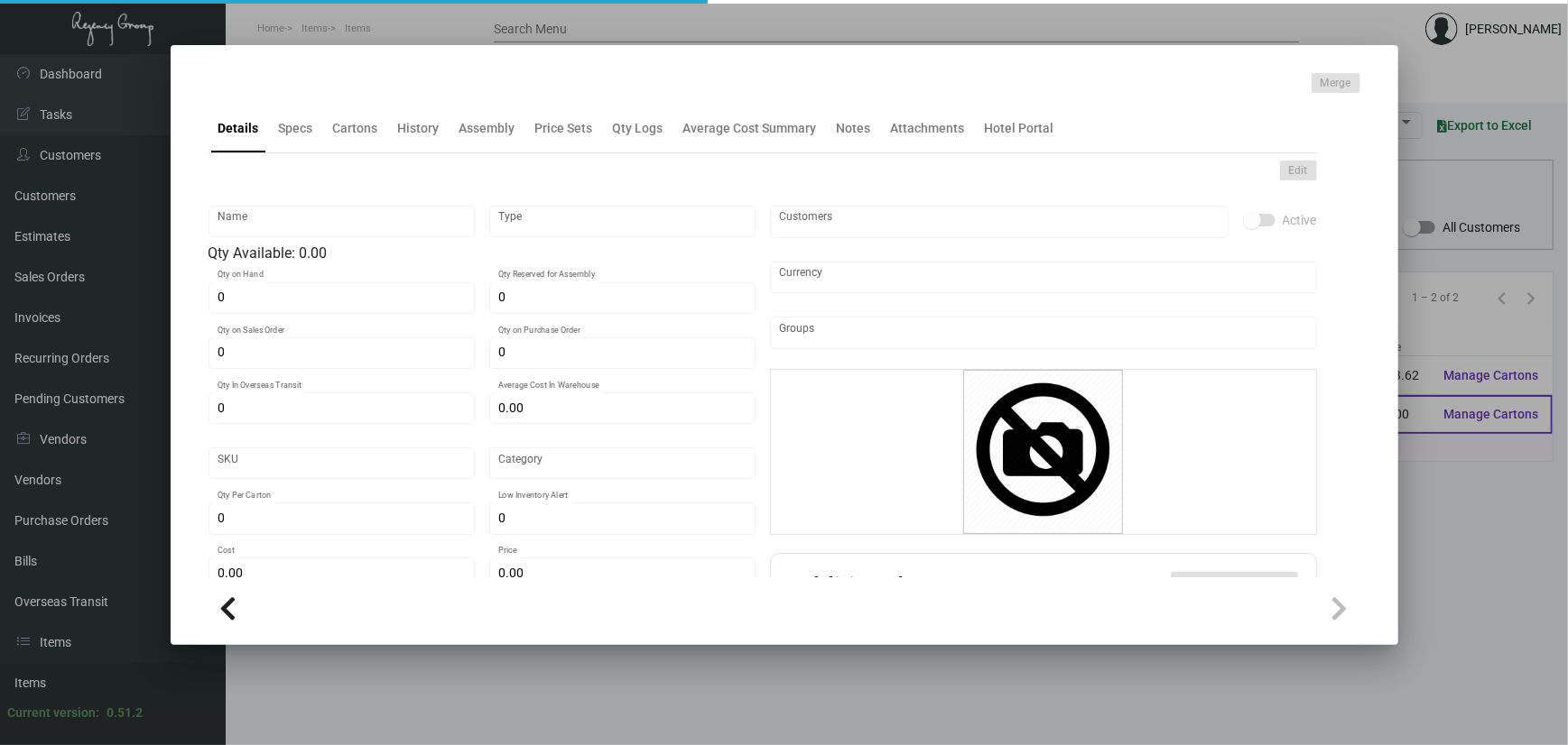
type input "2,000"
type input "$ 0.012"
type input "$ 0.37"
checkbox input "true"
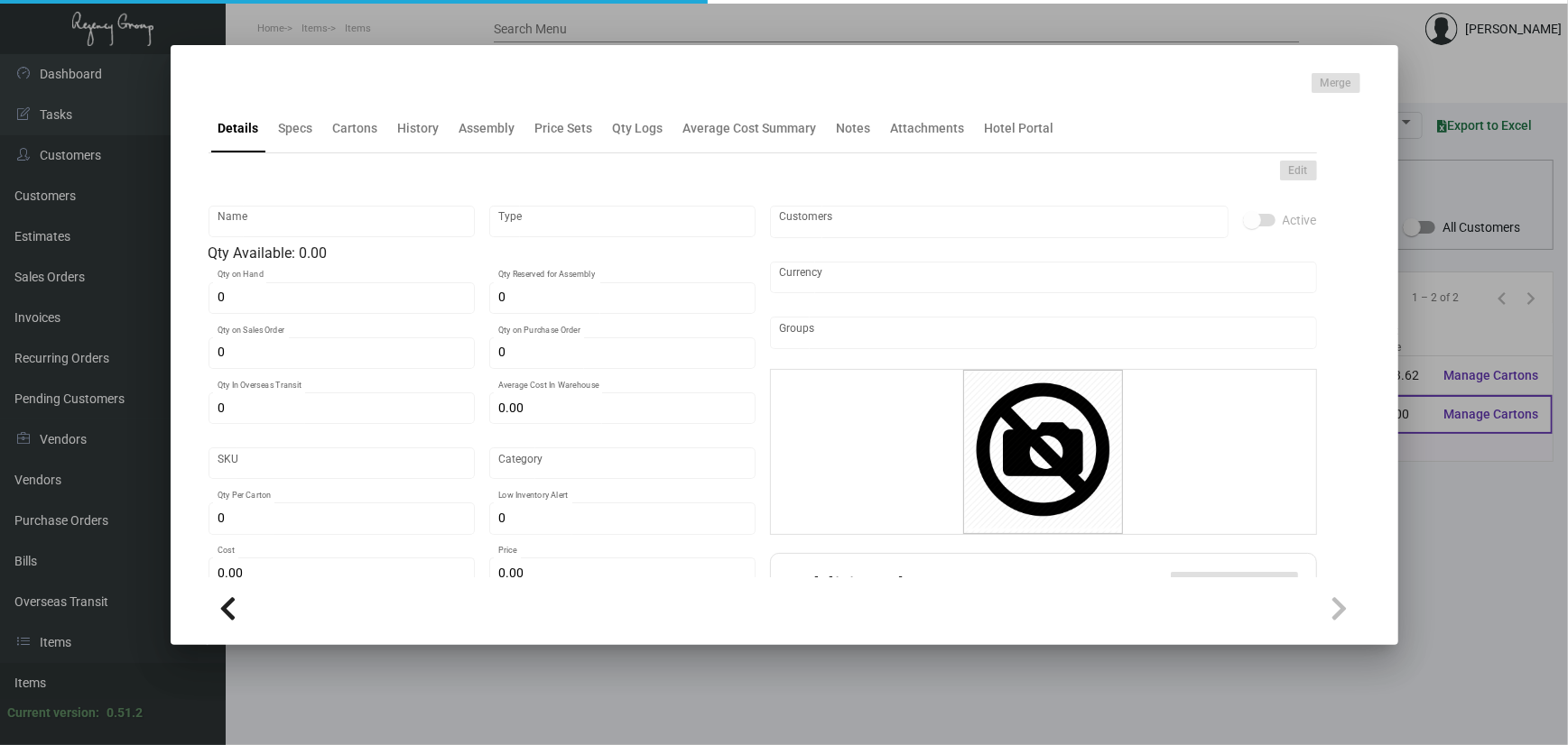
type input "United States Dollar $"
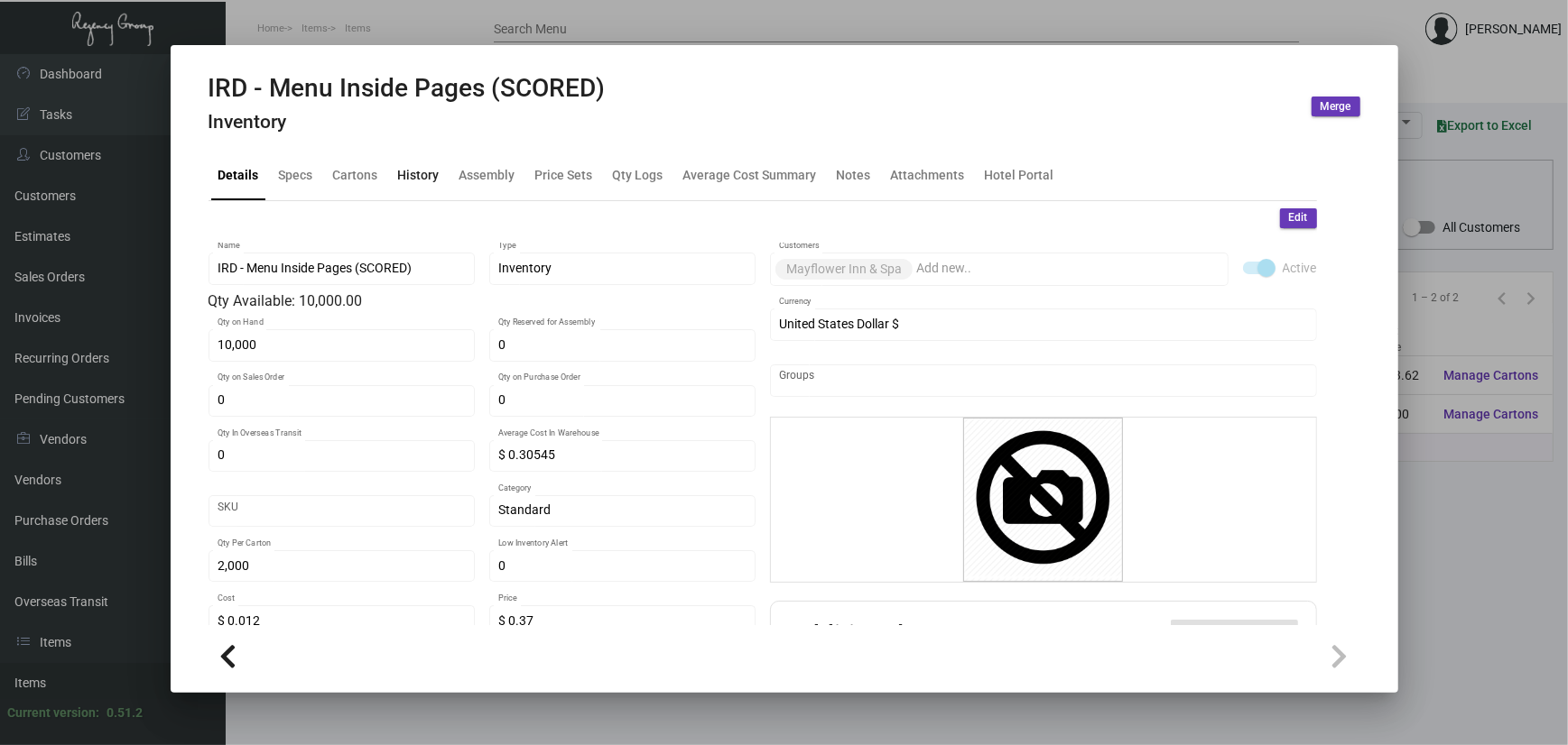
click at [435, 175] on div "History" at bounding box center [418, 175] width 42 height 18
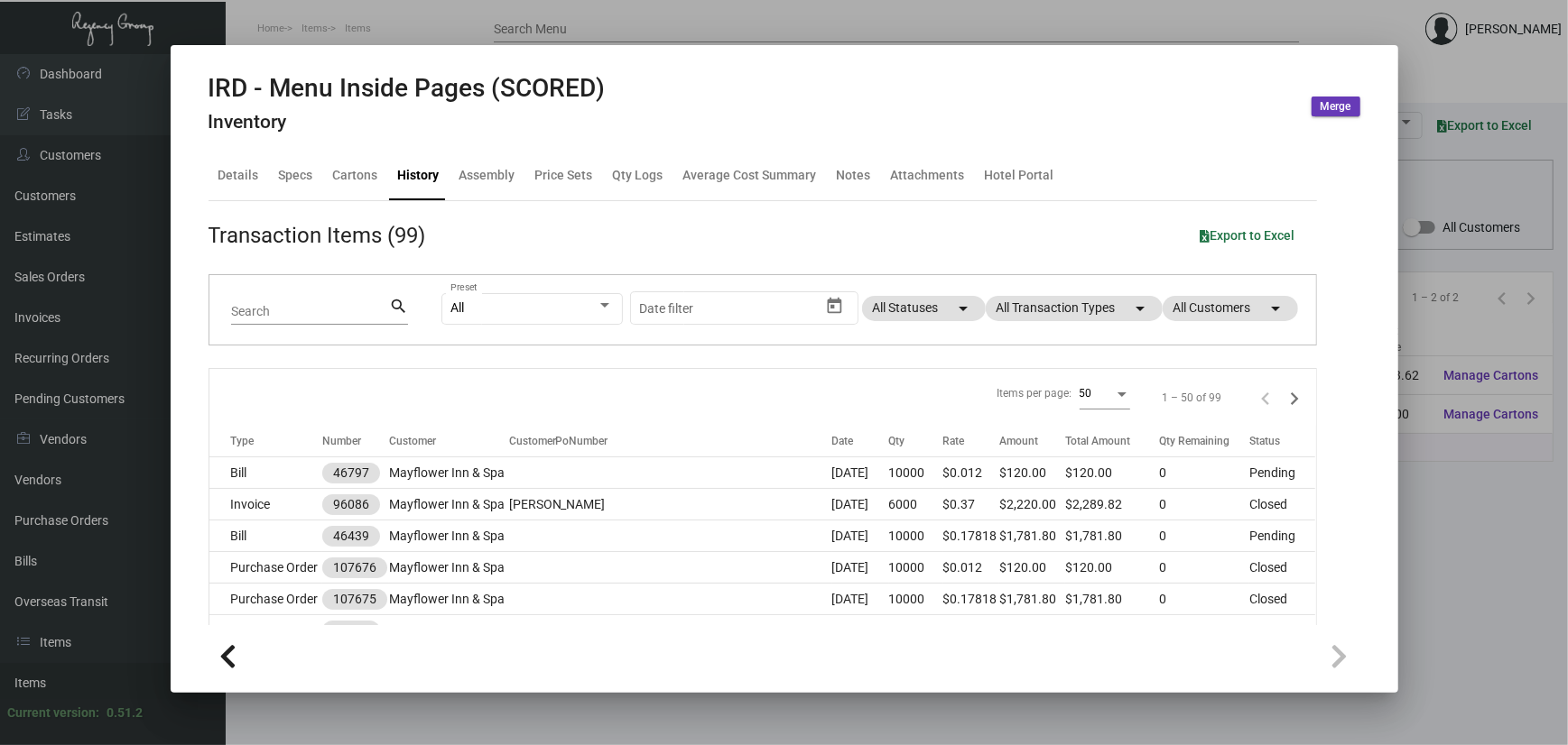
click at [1515, 595] on div at bounding box center [784, 372] width 1568 height 745
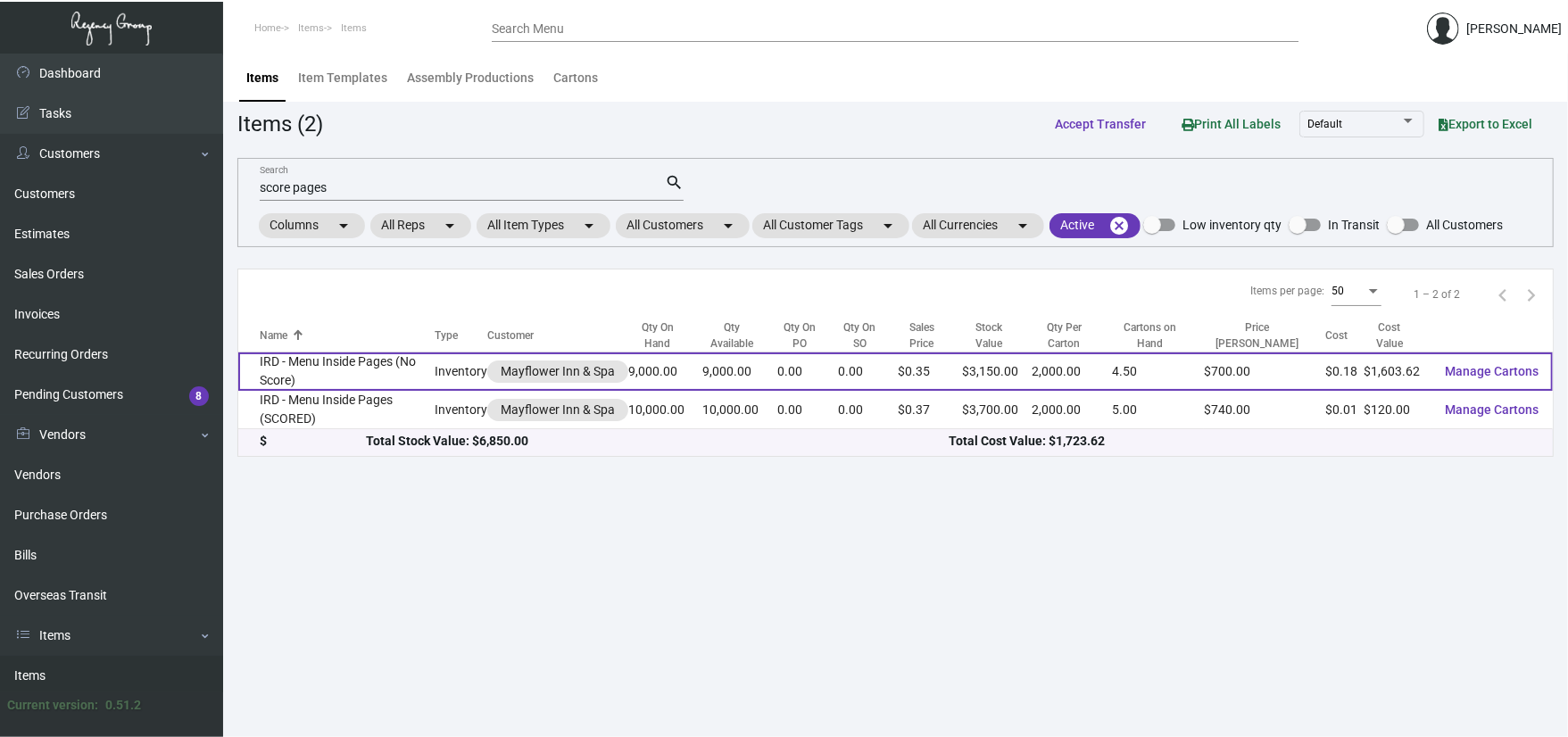
click at [334, 375] on td "IRD - Menu Inside Pages (No Score)" at bounding box center [337, 372] width 196 height 38
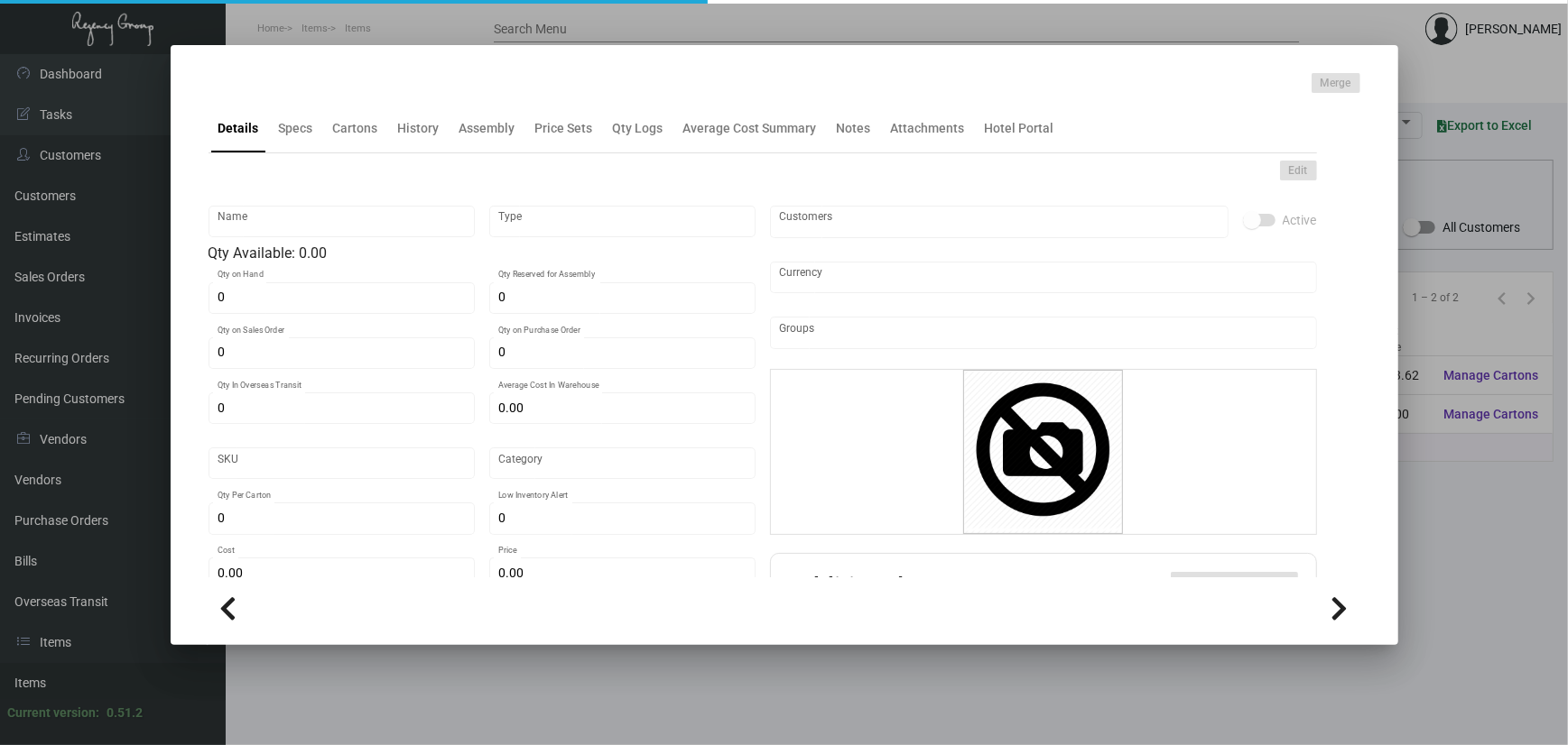
type input "IRD - Menu Inside Pages (No Score)"
type input "Inventory"
type input "9,000"
type input "$ 0.34186"
type input "Standard"
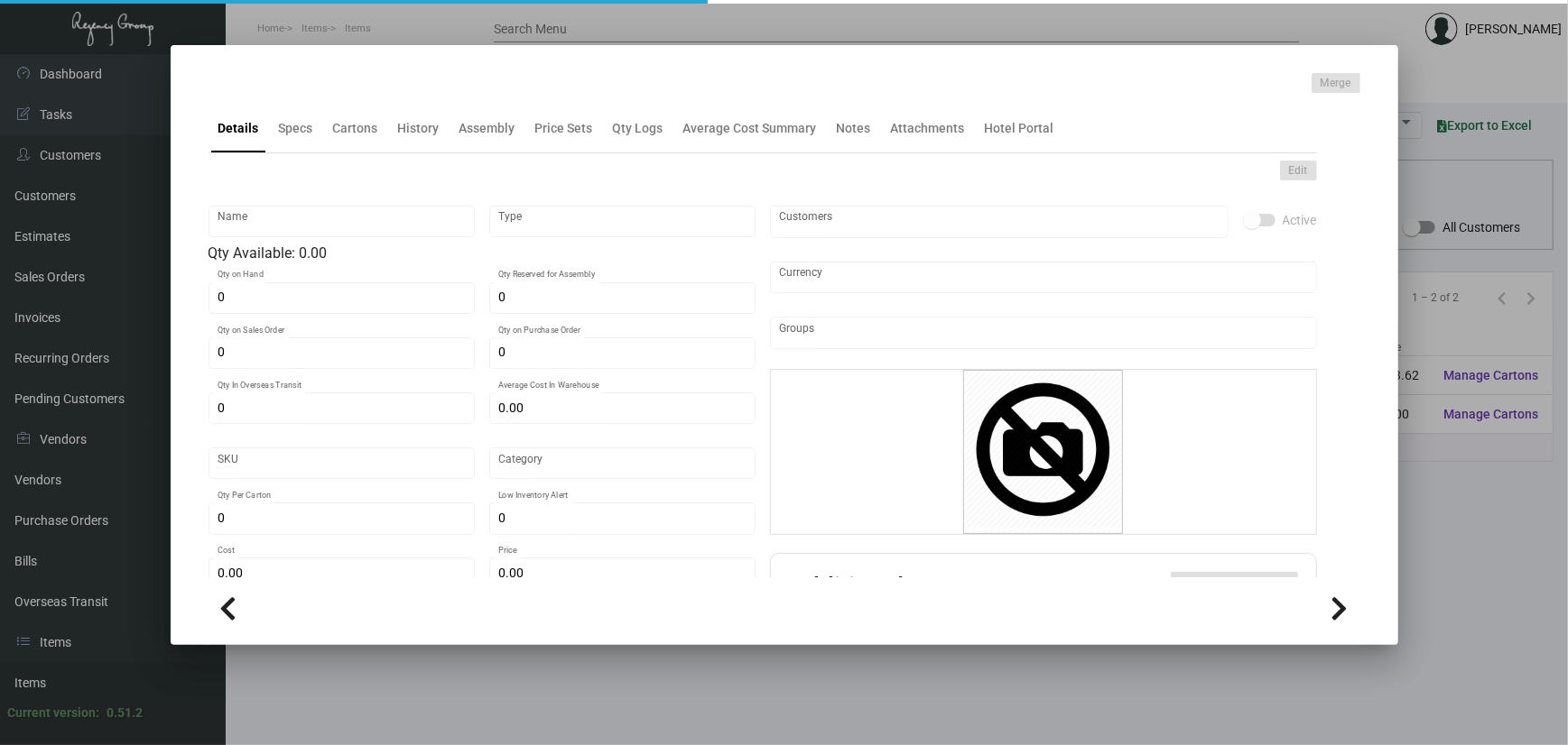
type input "2,000"
type input "$ 0.17818"
type input "$ 0.35"
checkbox input "true"
type input "United States Dollar $"
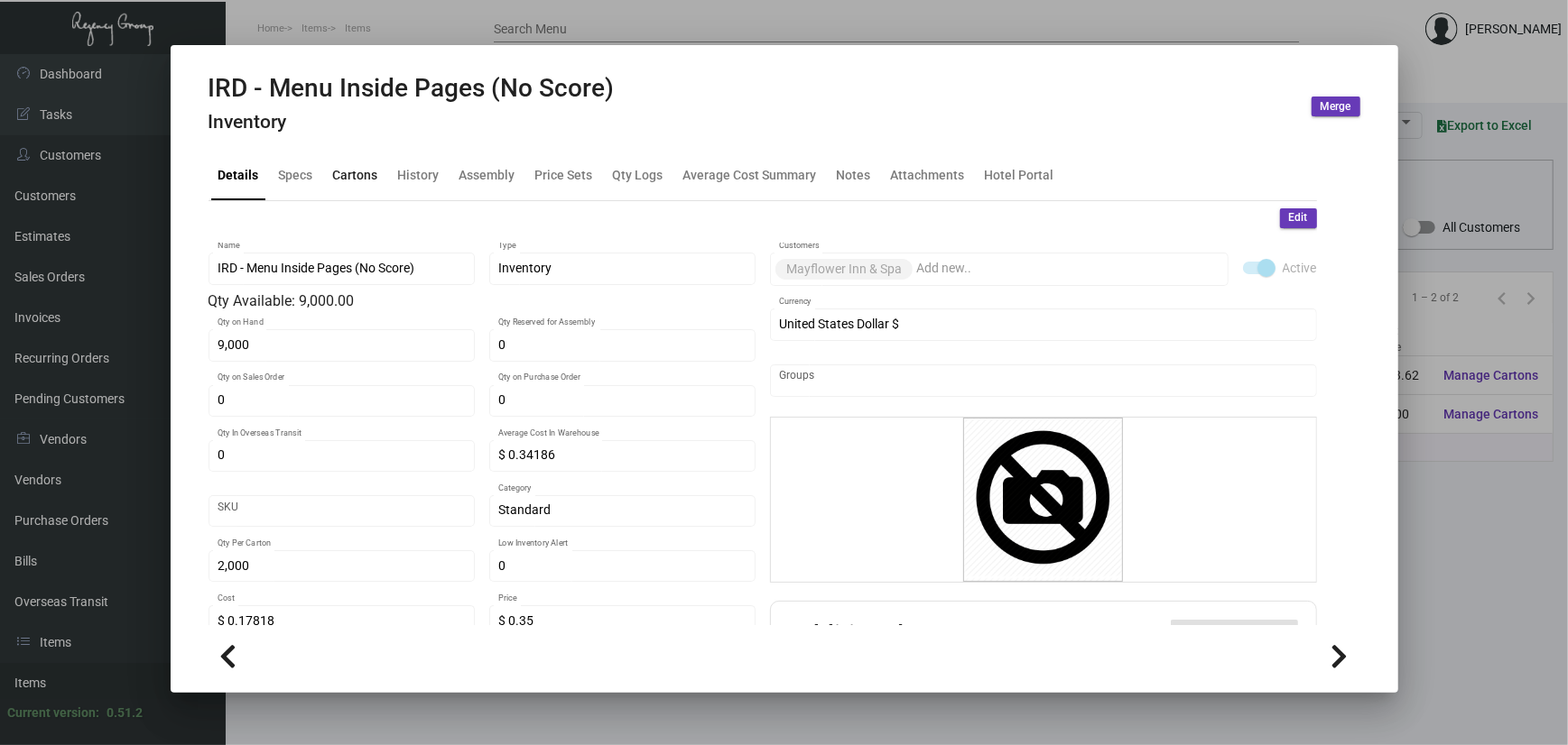
click at [370, 185] on div "Cartons" at bounding box center [355, 176] width 59 height 44
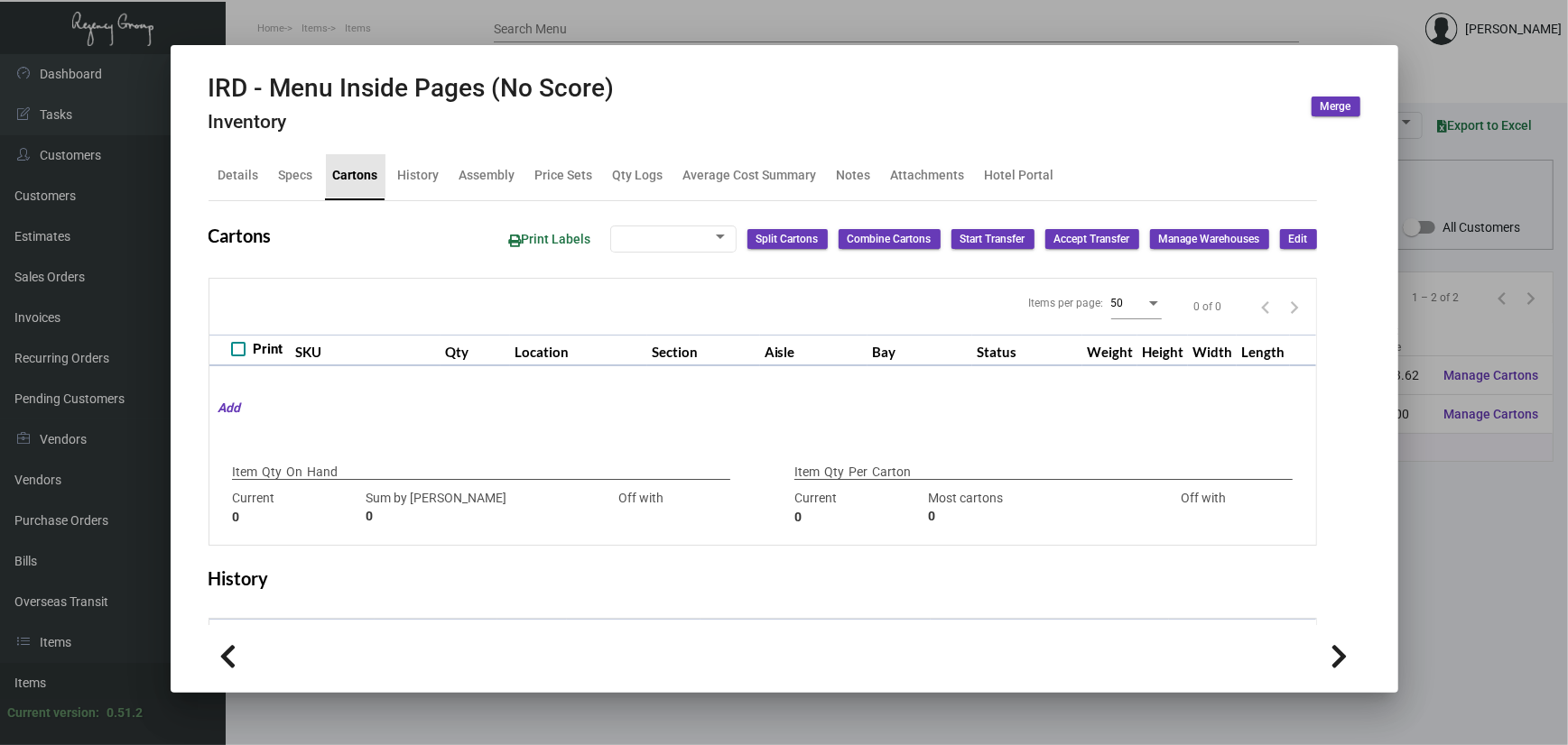
type input "9,000"
type input "9000"
type input "0"
type input "2,000"
type input "2000"
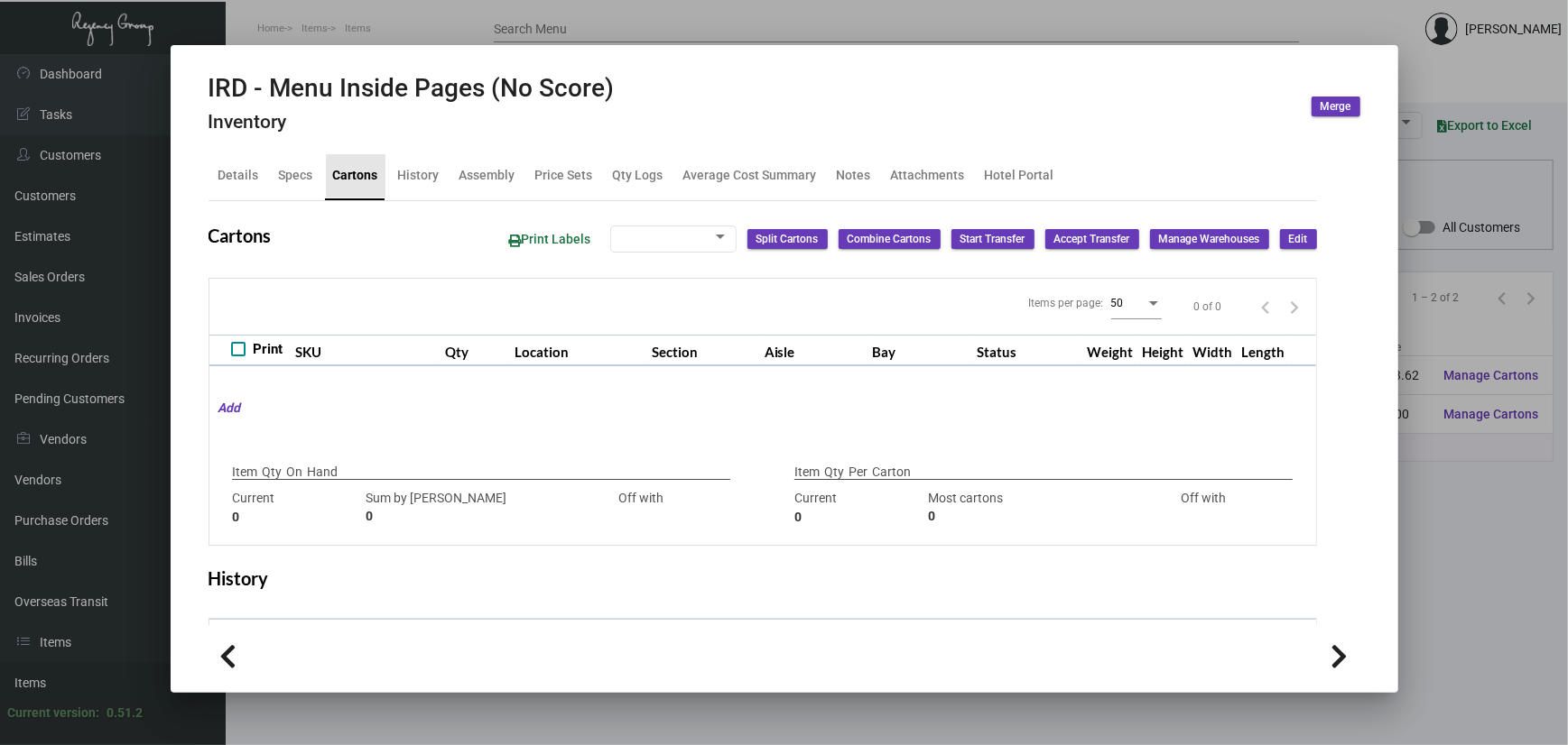
type input "0"
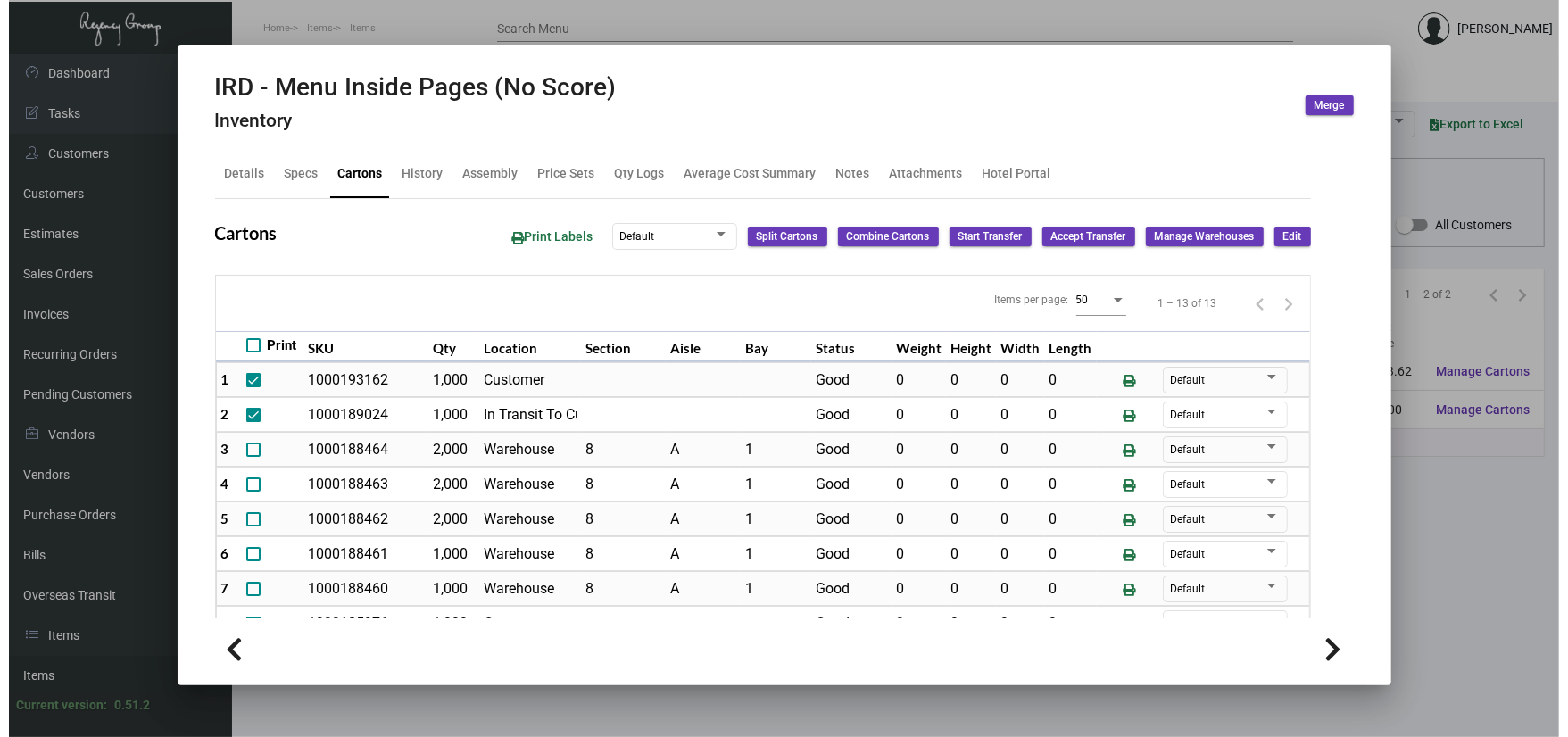
scroll to position [118, 0]
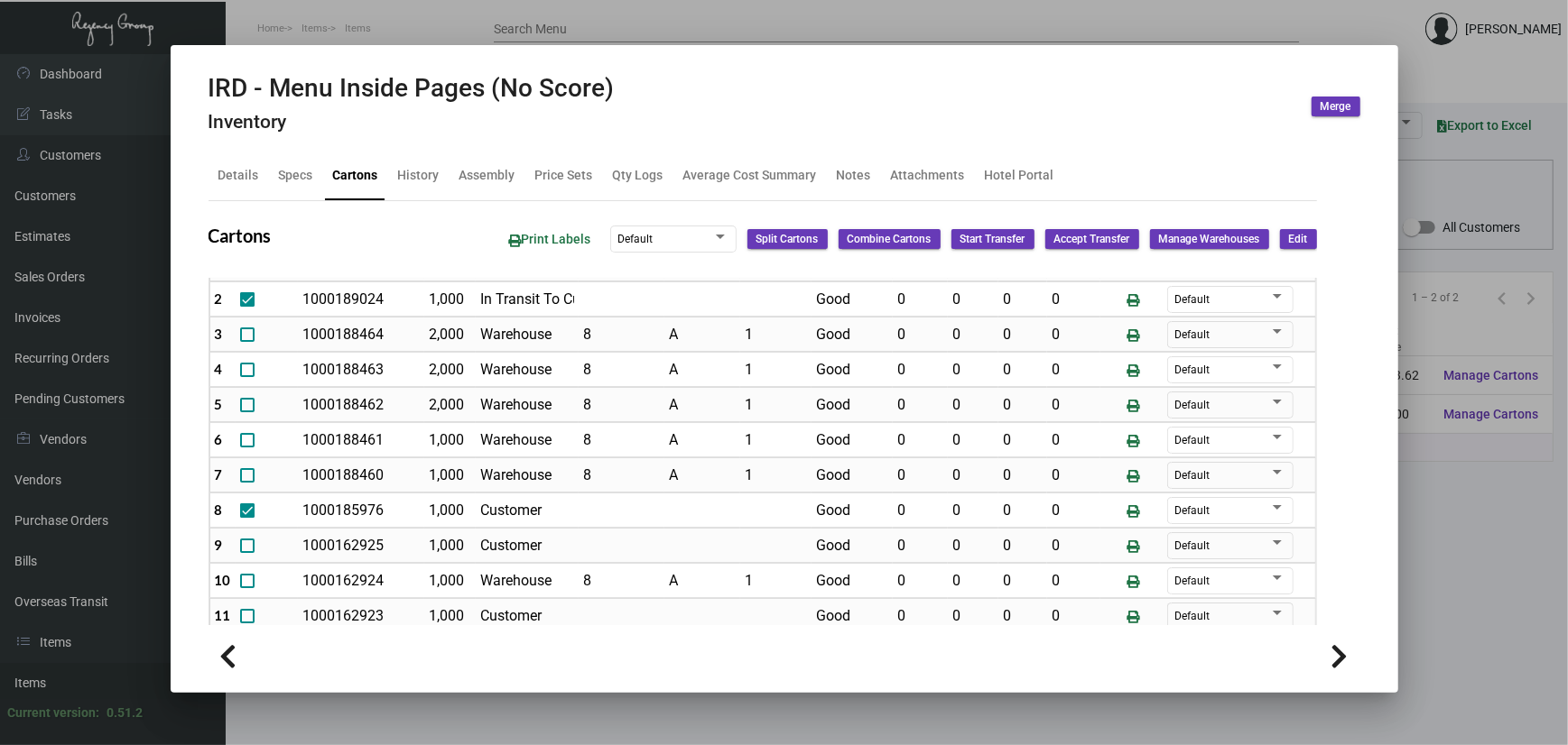
click at [1439, 482] on div at bounding box center [784, 372] width 1568 height 745
